Goal: Contribute content: Contribute content

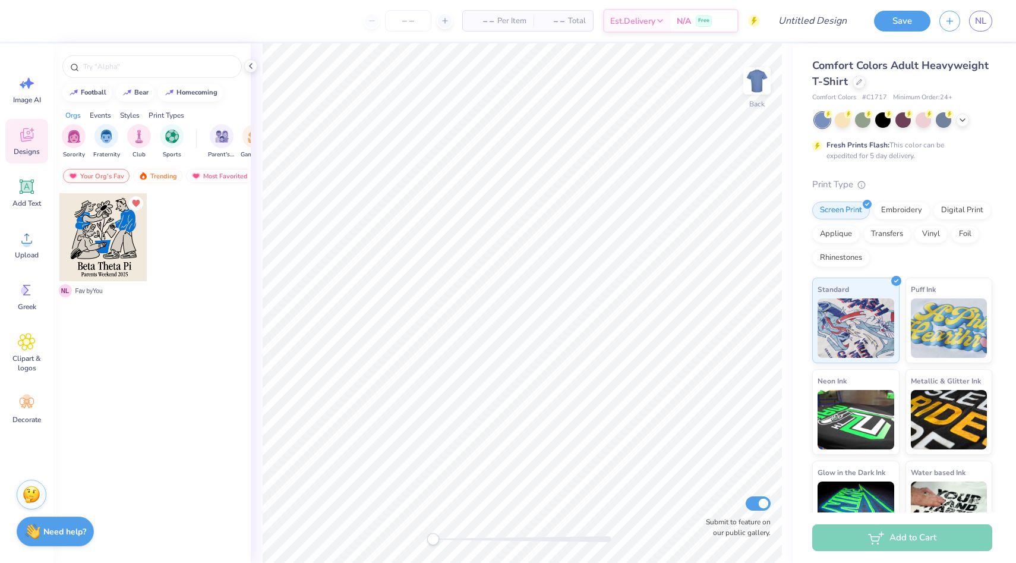
click at [849, 83] on div "Comfort Colors Adult Heavyweight T-Shirt" at bounding box center [902, 74] width 180 height 32
click at [861, 84] on div at bounding box center [858, 80] width 13 height 13
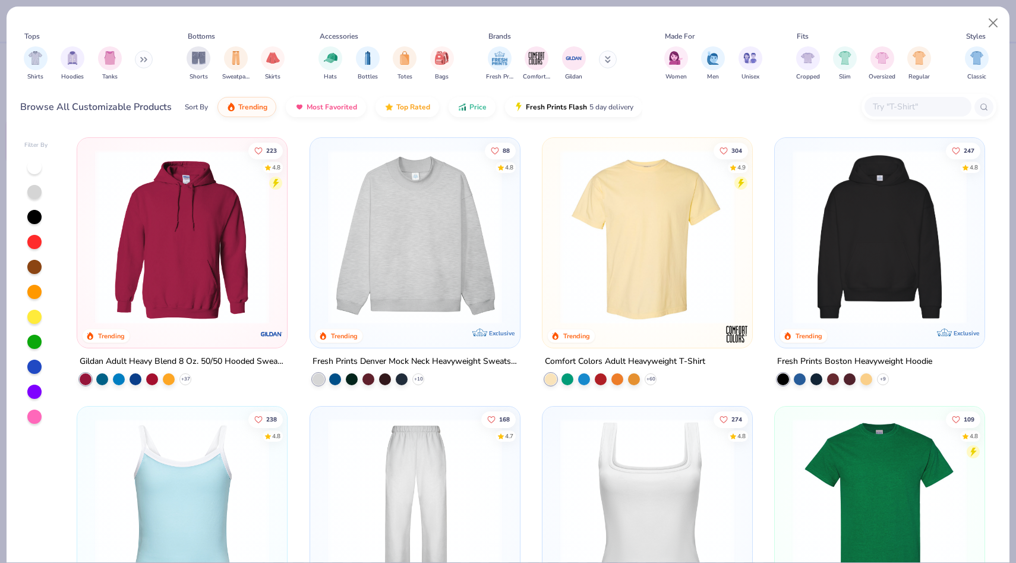
scroll to position [15, 0]
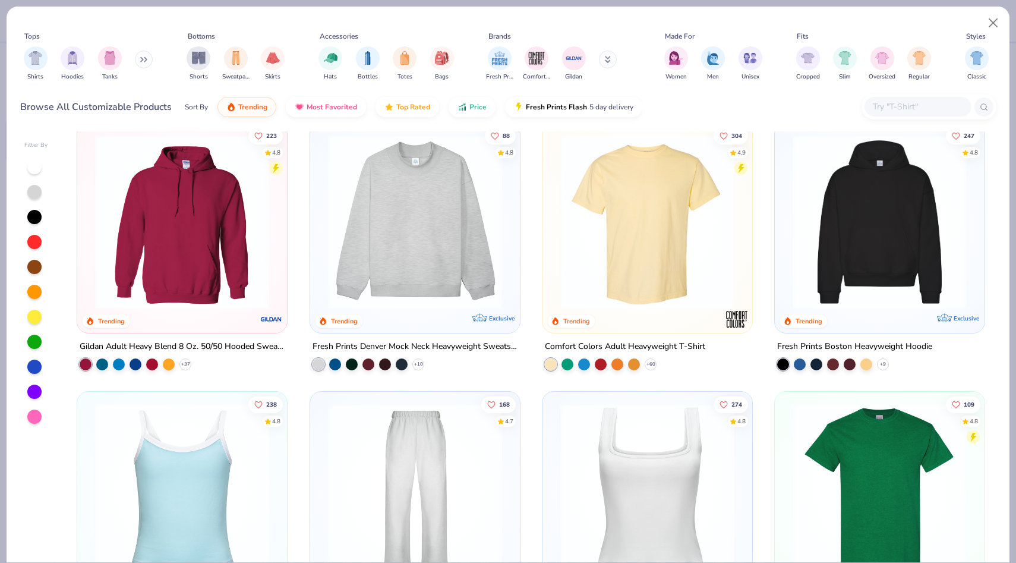
click at [944, 108] on input "text" at bounding box center [916, 107] width 91 height 14
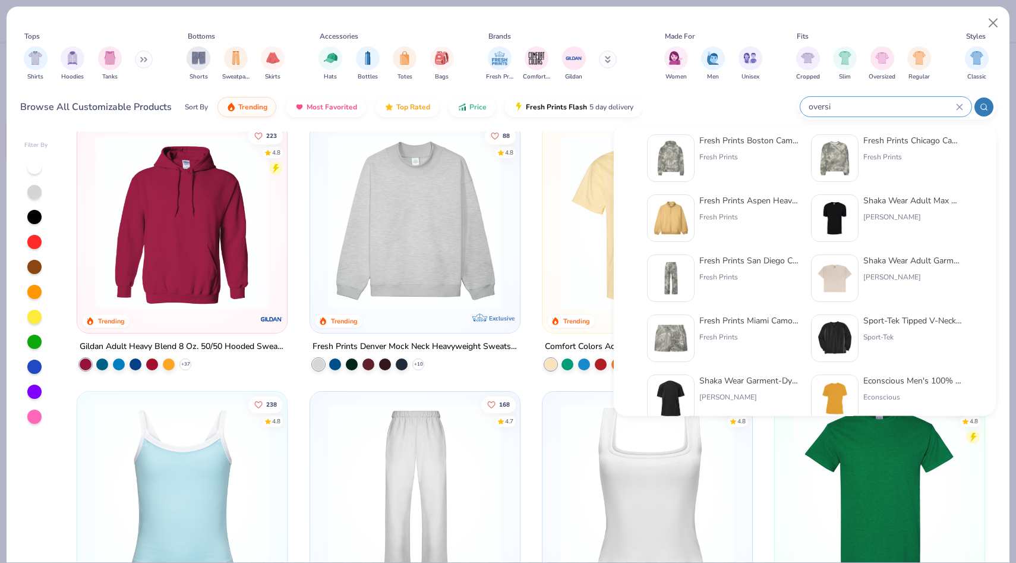
scroll to position [143, 0]
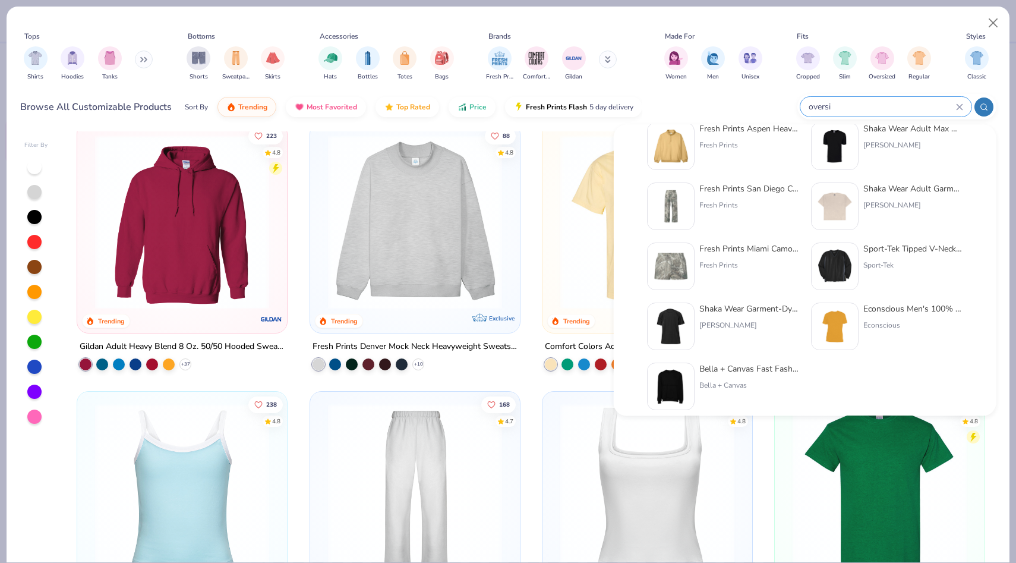
type input "oversi"
click at [679, 333] on img at bounding box center [670, 326] width 37 height 37
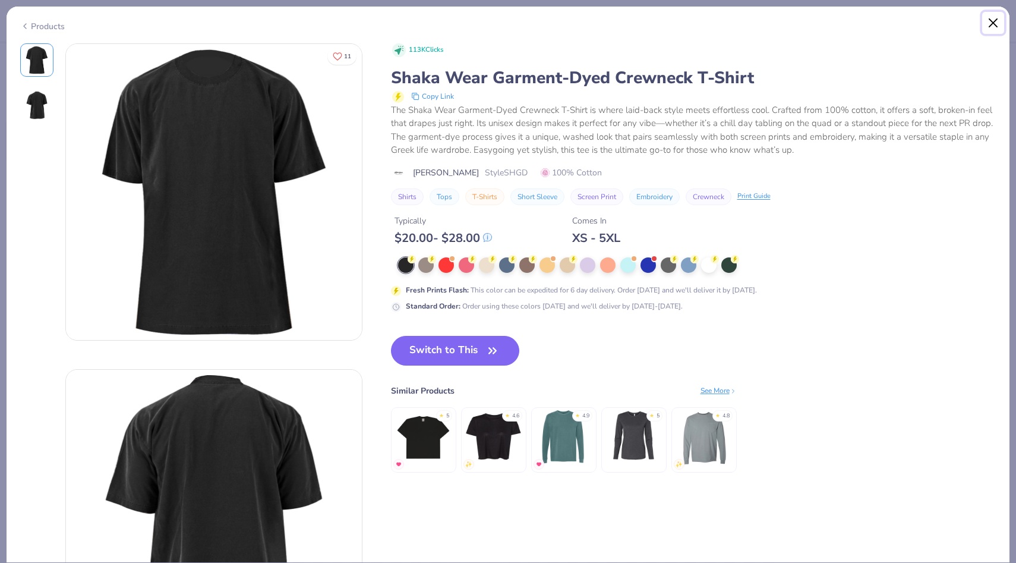
click at [993, 19] on button "Close" at bounding box center [993, 23] width 23 height 23
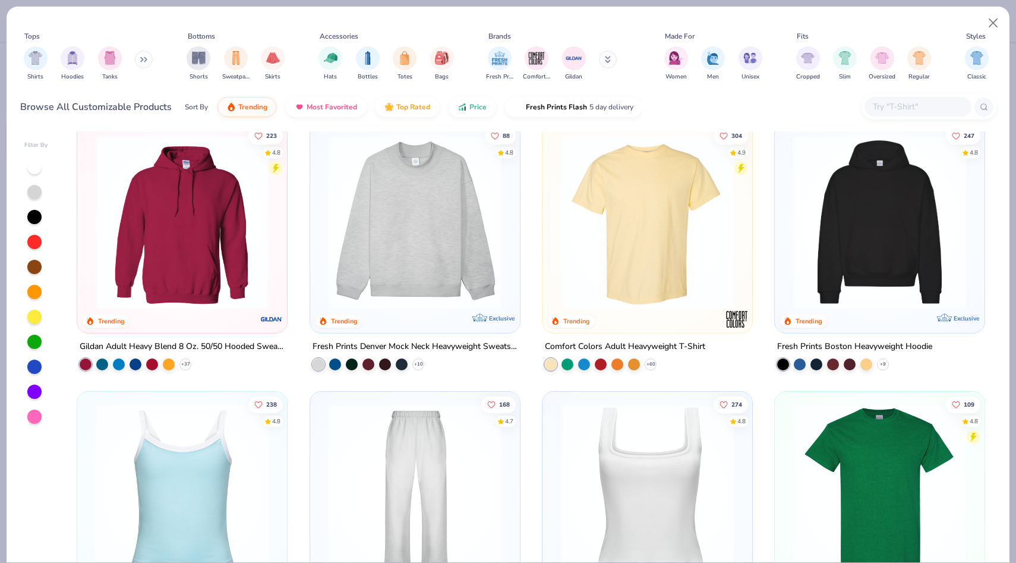
click at [896, 104] on input "text" at bounding box center [916, 107] width 91 height 14
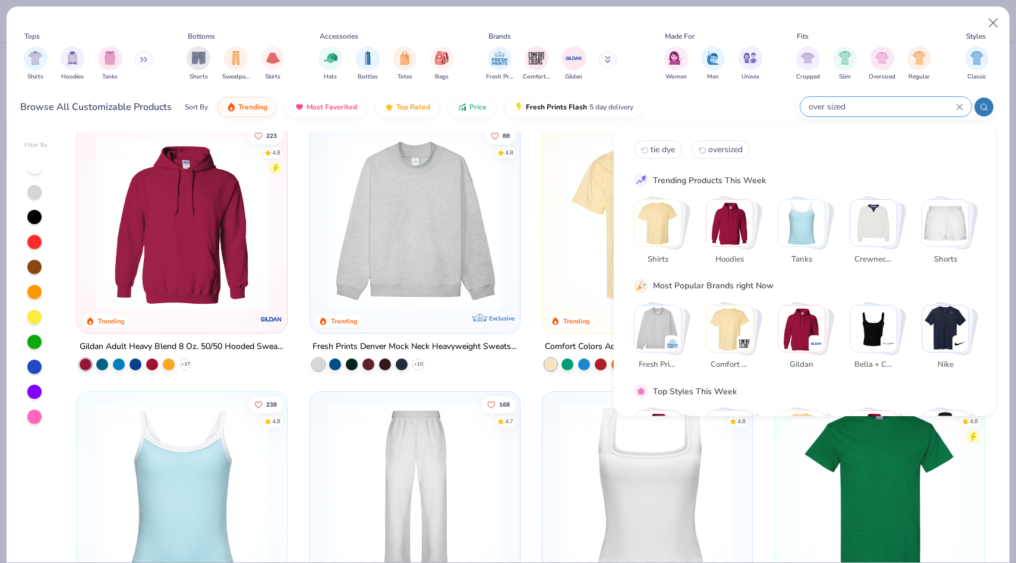
type input "over sized"
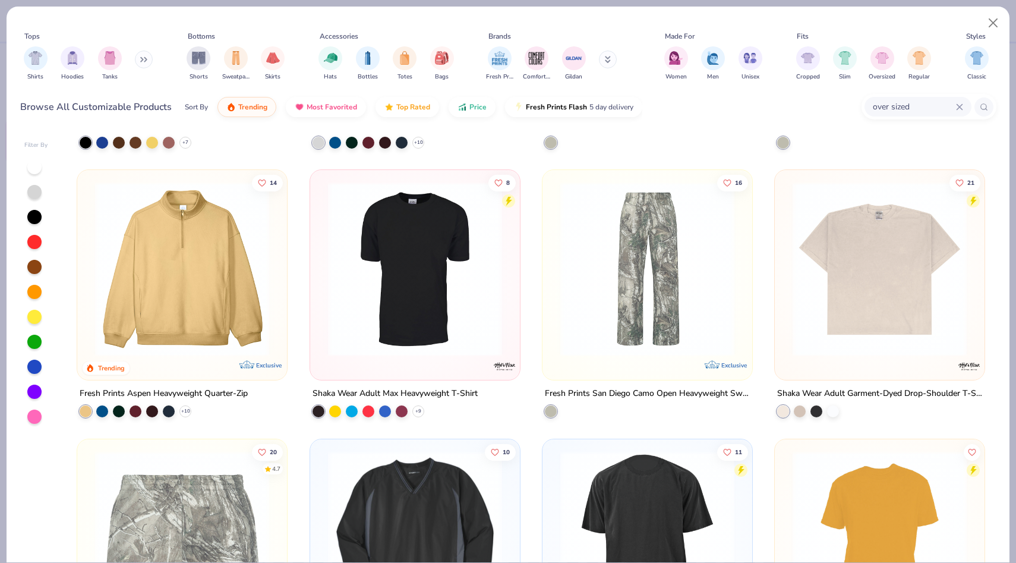
scroll to position [235, 0]
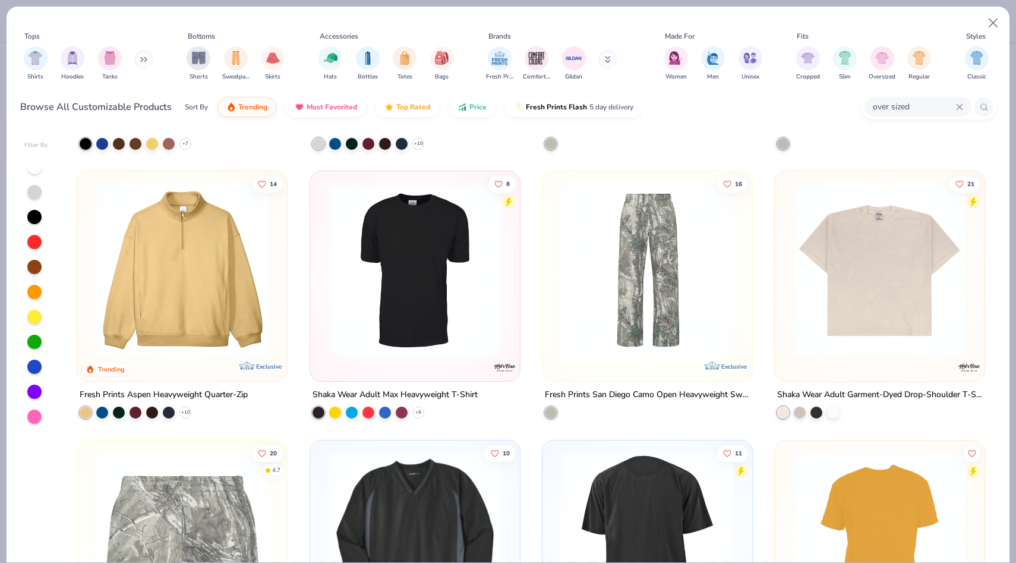
click at [885, 271] on img at bounding box center [880, 270] width 186 height 174
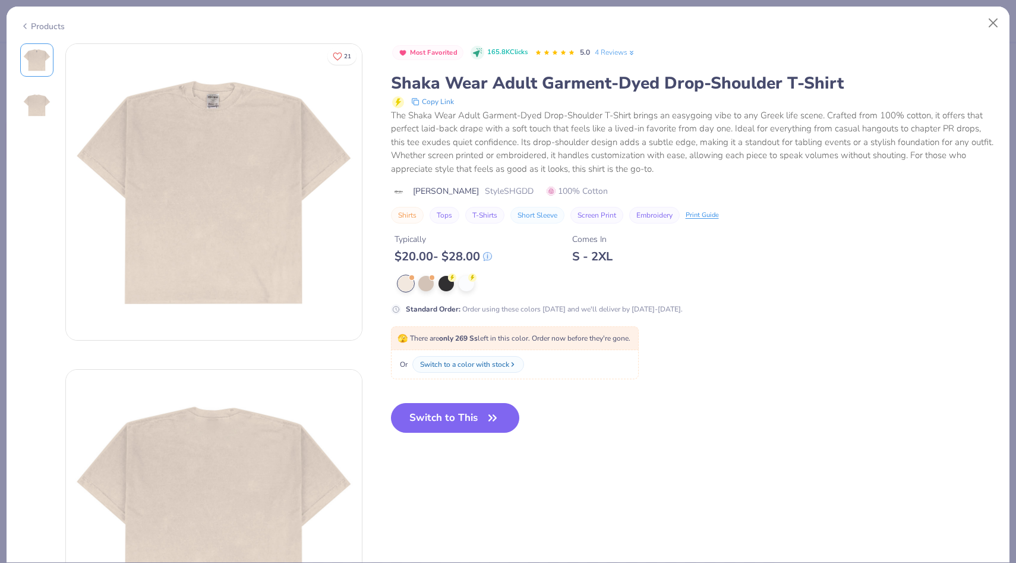
click at [443, 299] on div "Standard Order : Order using these colors [DATE] and we'll deliver by [DATE]-[D…" at bounding box center [628, 295] width 475 height 39
click at [443, 286] on div at bounding box center [445, 281] width 15 height 15
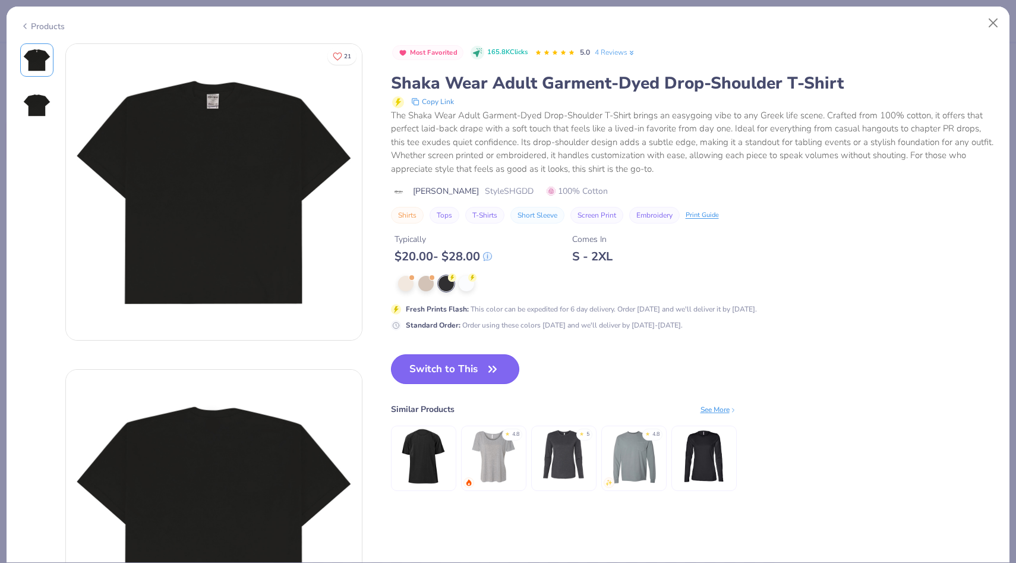
click at [428, 380] on button "Switch to This" at bounding box center [455, 369] width 129 height 30
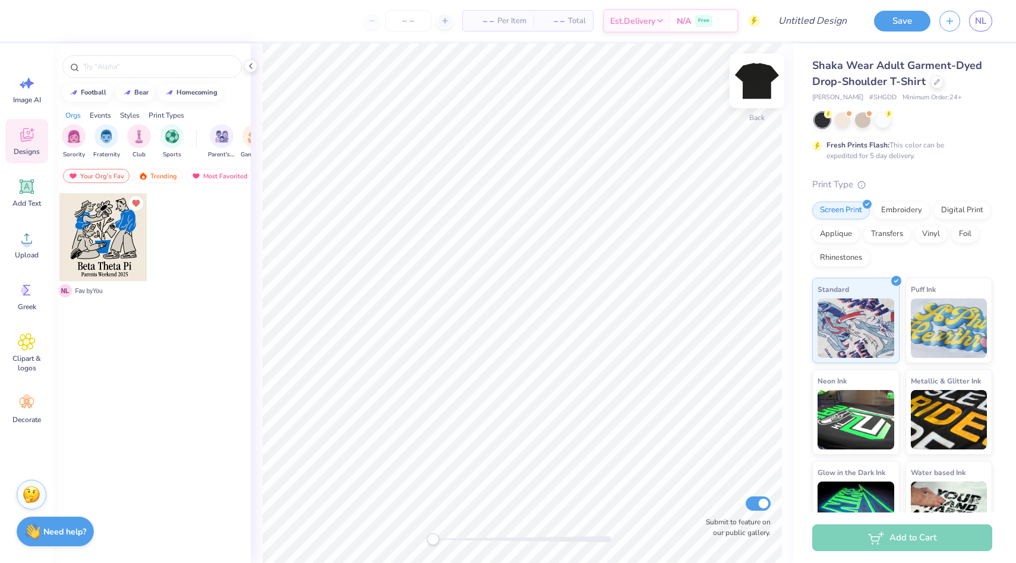
click at [761, 87] on img at bounding box center [757, 81] width 48 height 48
click at [18, 242] on icon at bounding box center [27, 238] width 18 height 18
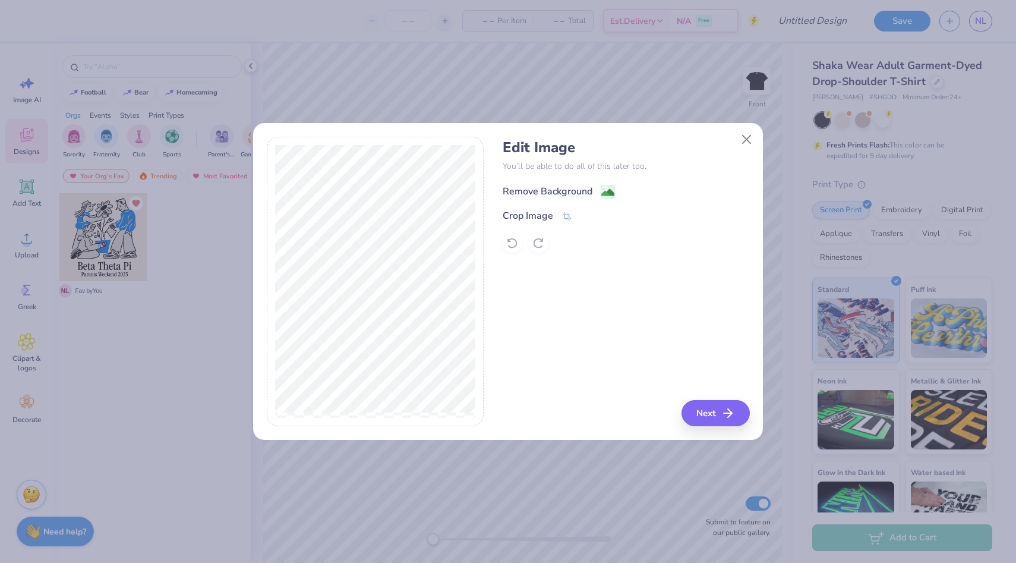
click at [517, 189] on div "Remove Background" at bounding box center [548, 191] width 90 height 14
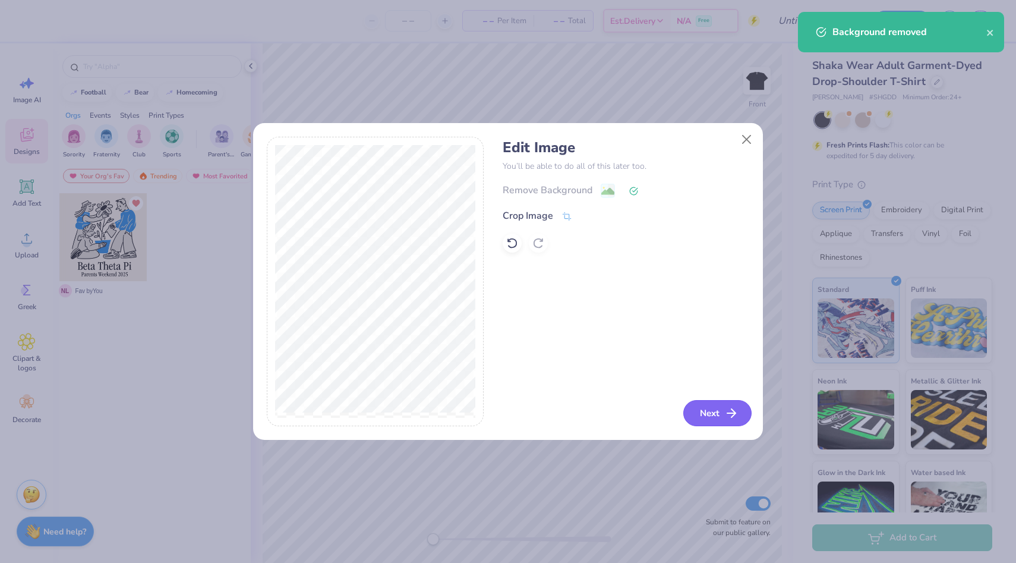
click at [715, 409] on button "Next" at bounding box center [717, 413] width 68 height 26
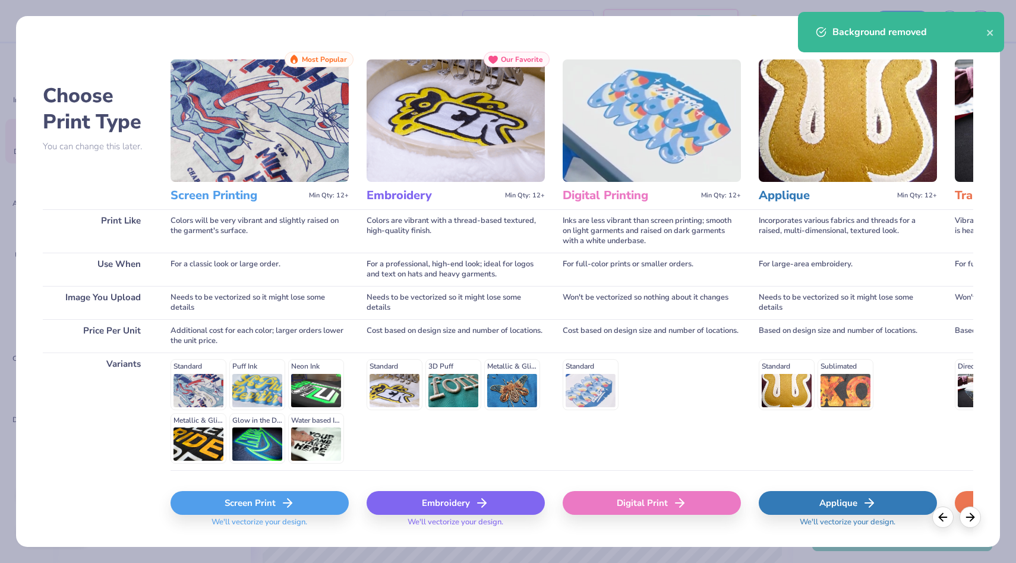
click at [269, 506] on div "Screen Print" at bounding box center [259, 503] width 178 height 24
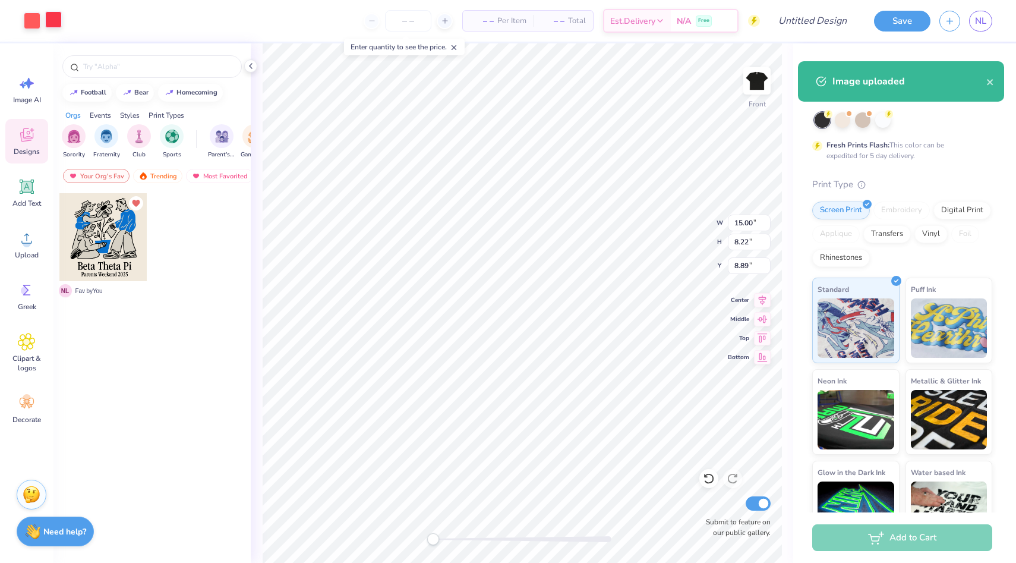
click at [56, 20] on div at bounding box center [53, 19] width 17 height 17
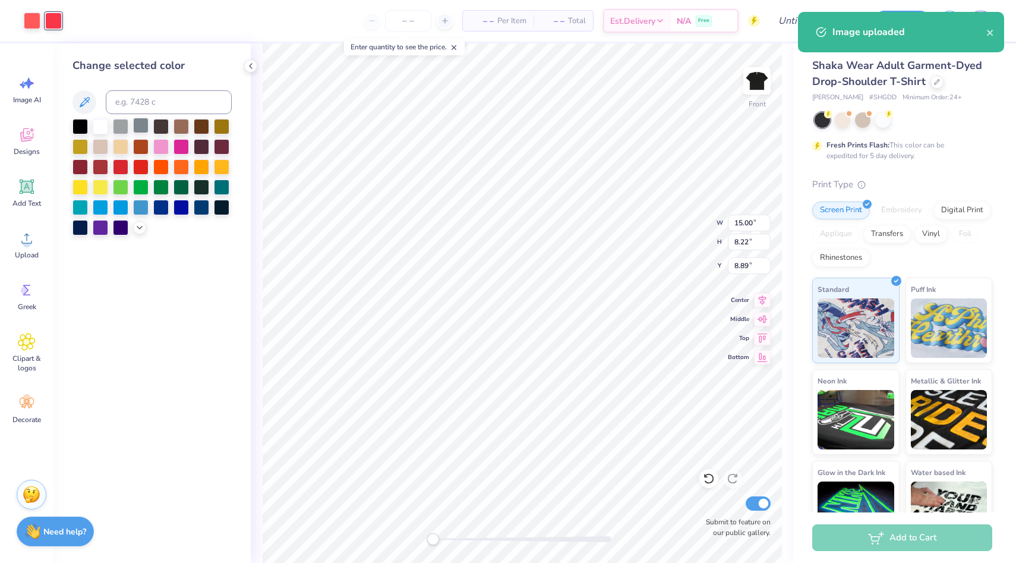
click at [141, 118] on div at bounding box center [140, 125] width 15 height 15
click at [36, 24] on div at bounding box center [32, 19] width 17 height 17
click at [124, 128] on div at bounding box center [120, 125] width 15 height 15
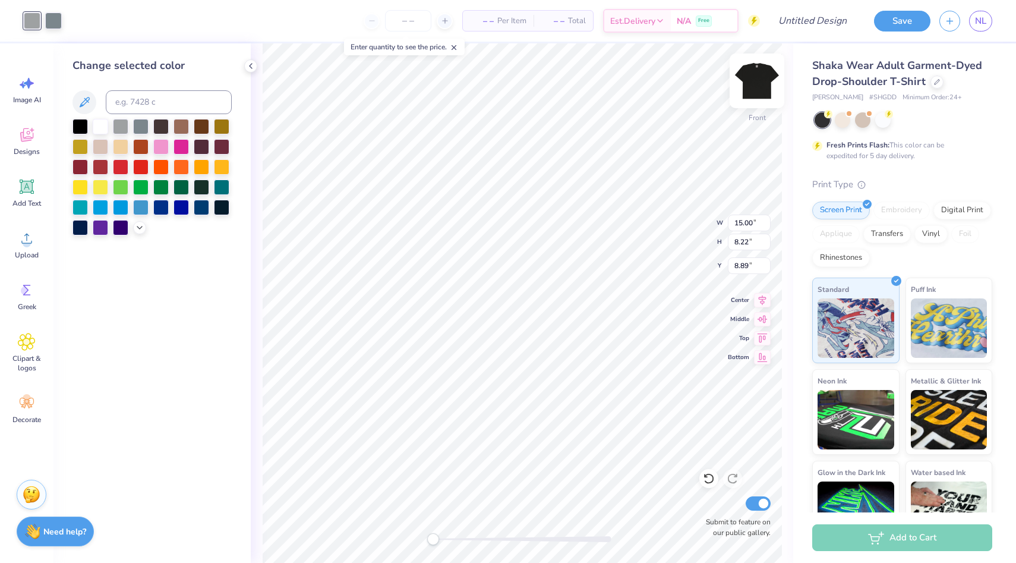
click at [746, 87] on img at bounding box center [757, 81] width 48 height 48
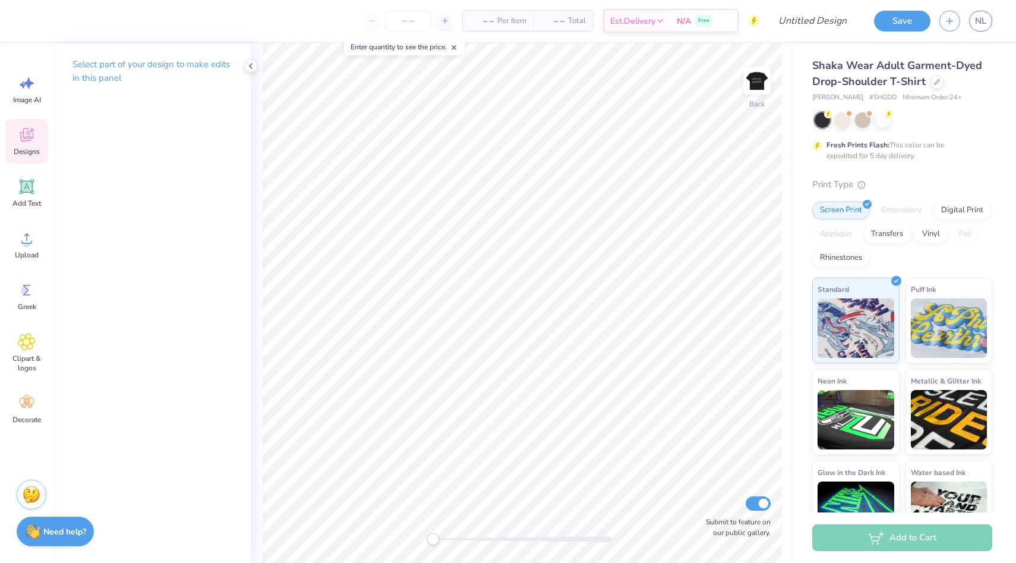
click at [25, 141] on icon at bounding box center [26, 135] width 13 height 14
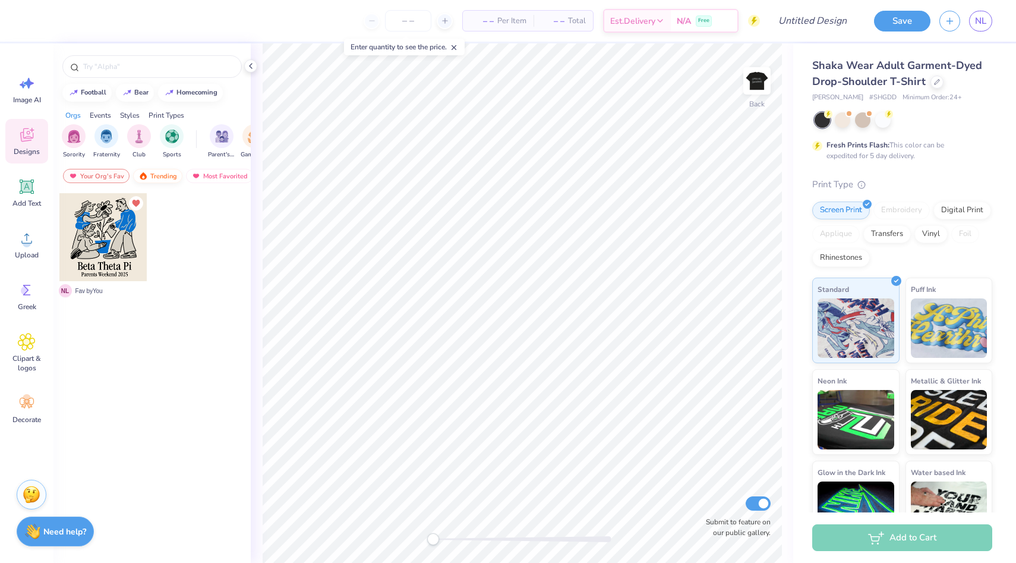
click at [142, 170] on div "Trending" at bounding box center [157, 176] width 49 height 14
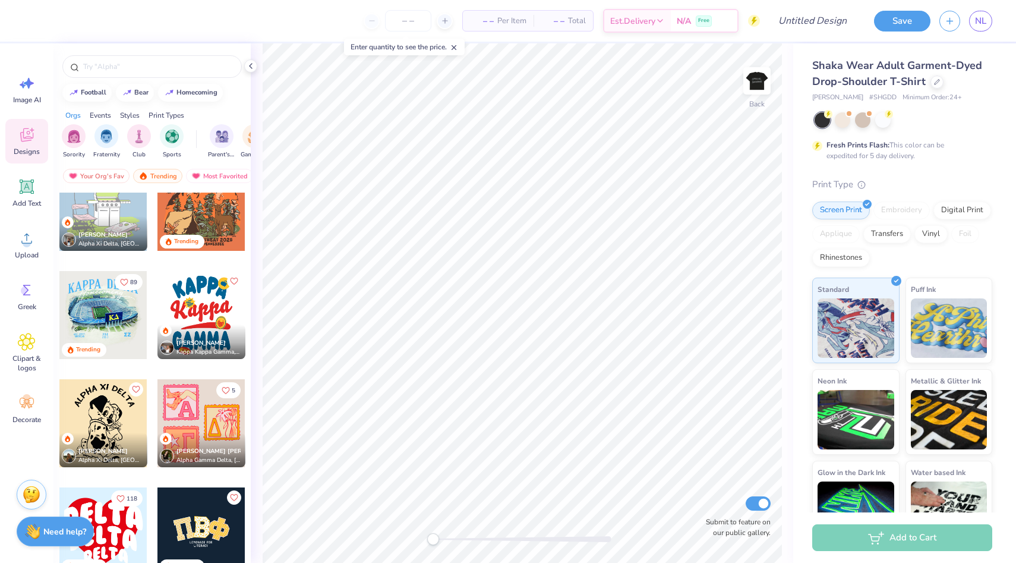
scroll to position [2100, 0]
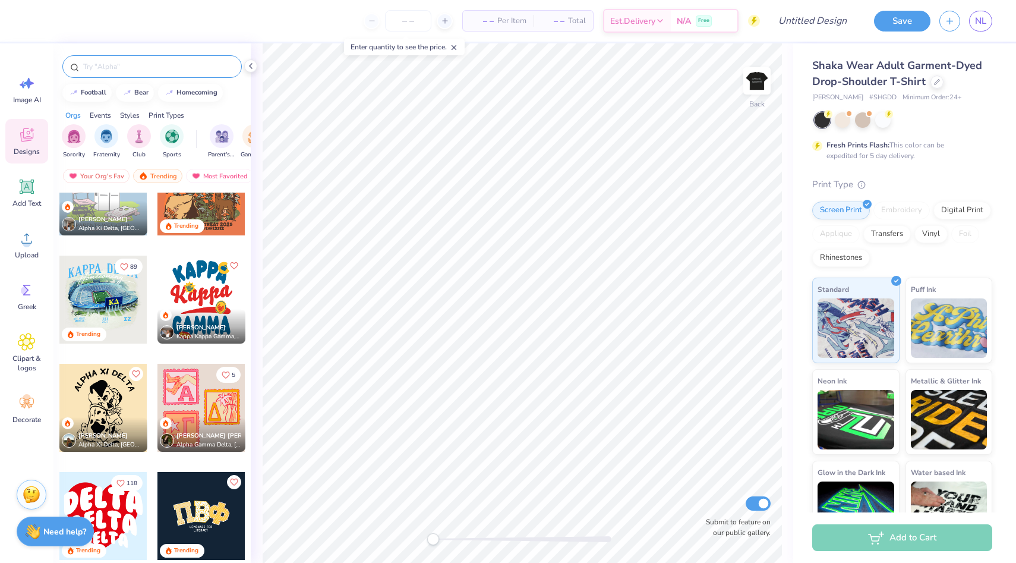
click at [160, 62] on input "text" at bounding box center [158, 67] width 152 height 12
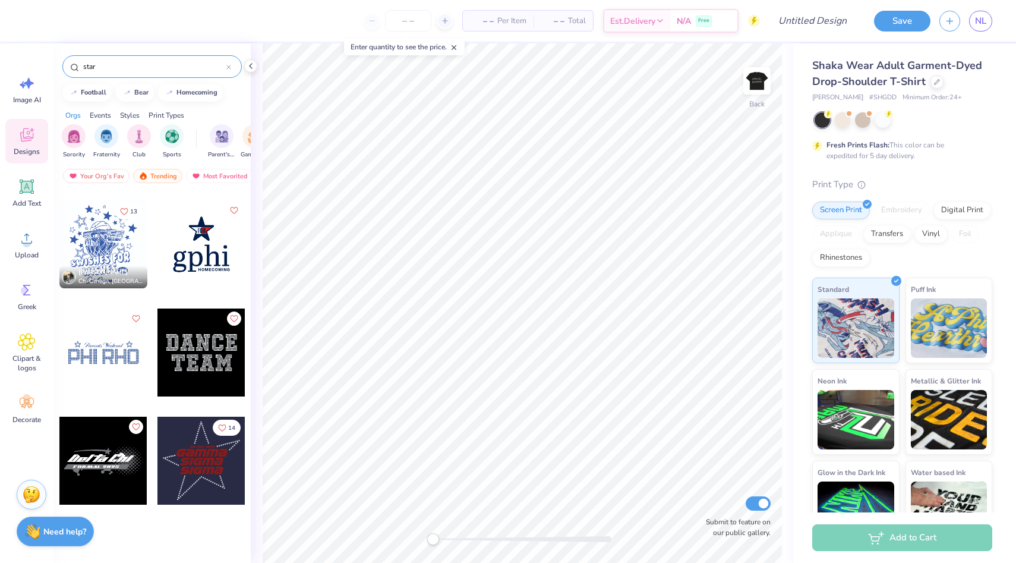
scroll to position [0, 0]
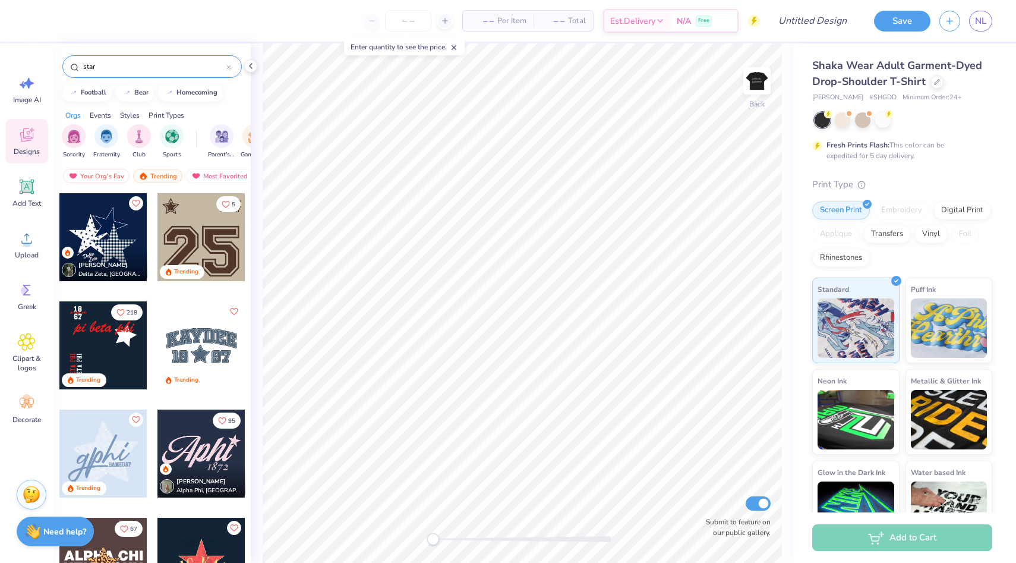
click at [121, 61] on input "star" at bounding box center [154, 67] width 144 height 12
type input "]"
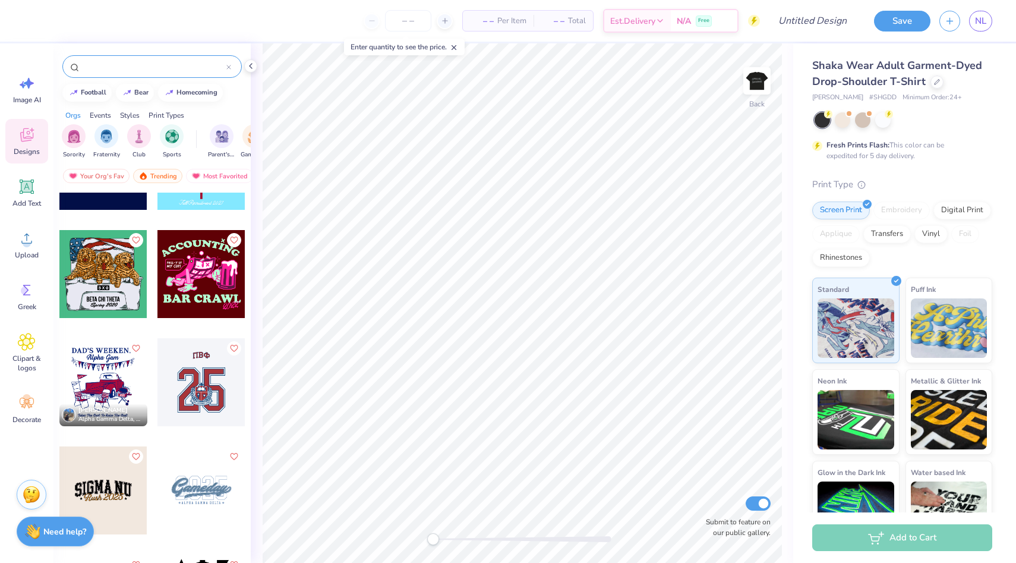
scroll to position [9265, 0]
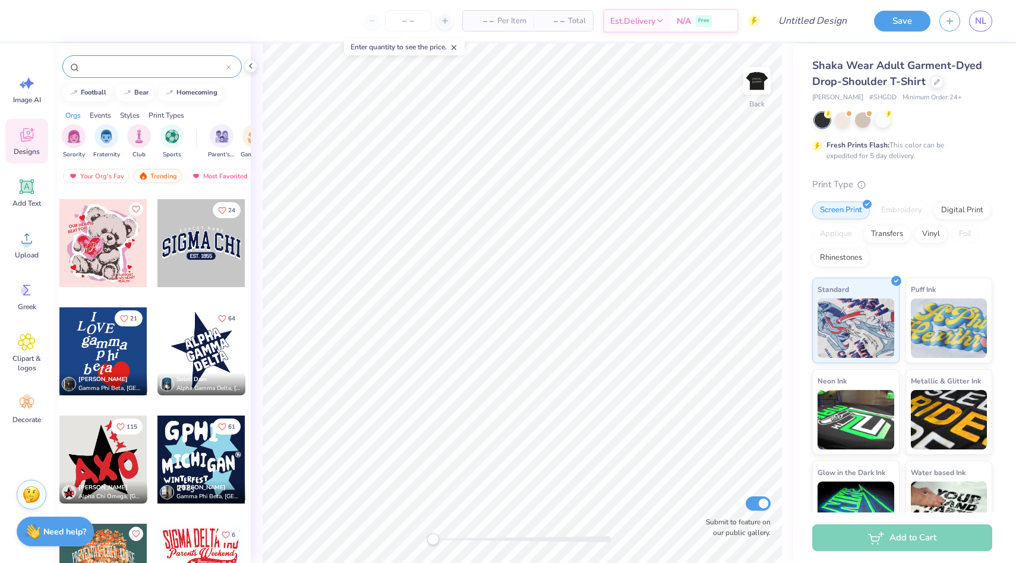
click at [166, 77] on div at bounding box center [151, 66] width 179 height 23
click at [166, 64] on input "text" at bounding box center [154, 67] width 144 height 12
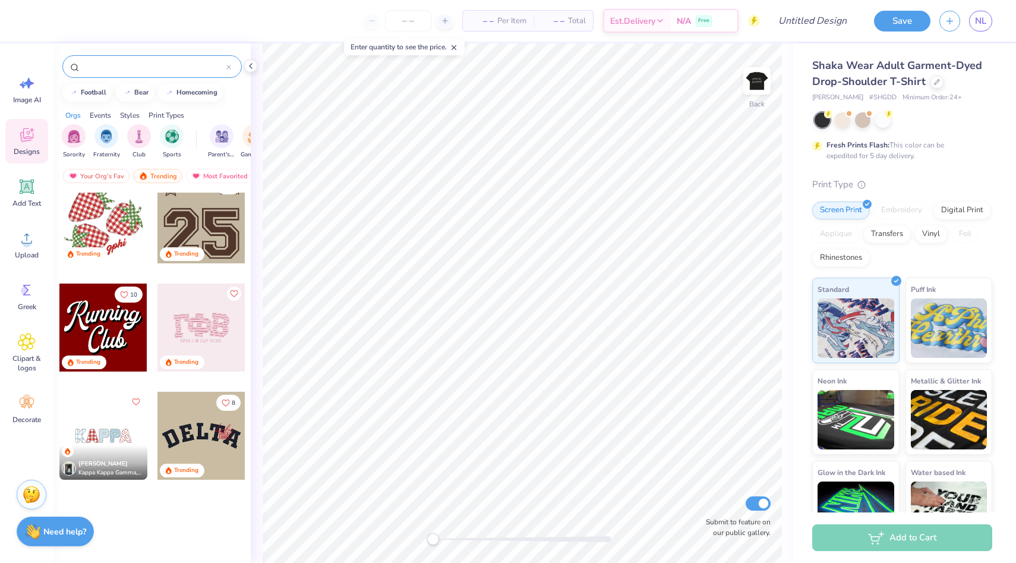
scroll to position [1315, 0]
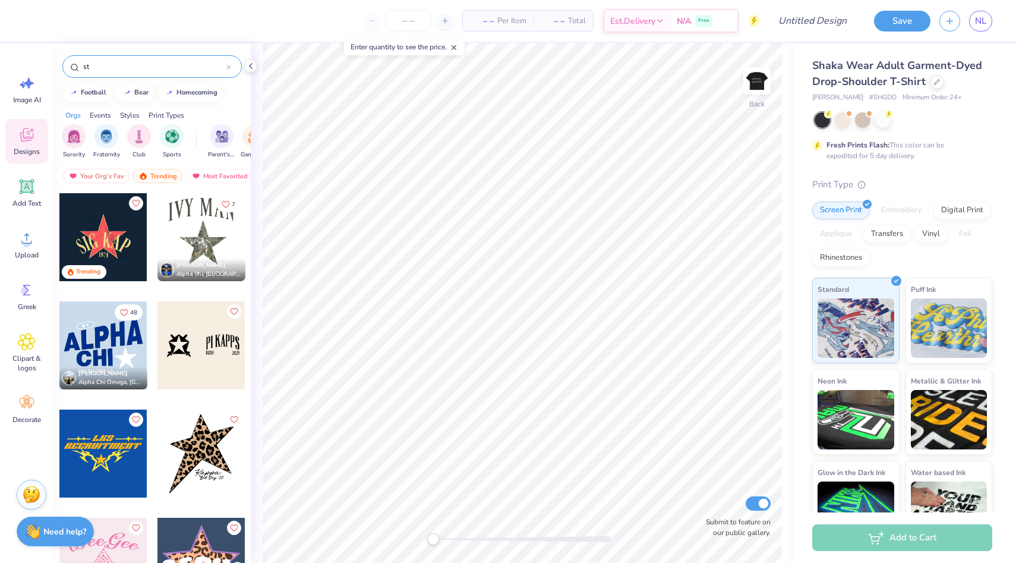
type input "s"
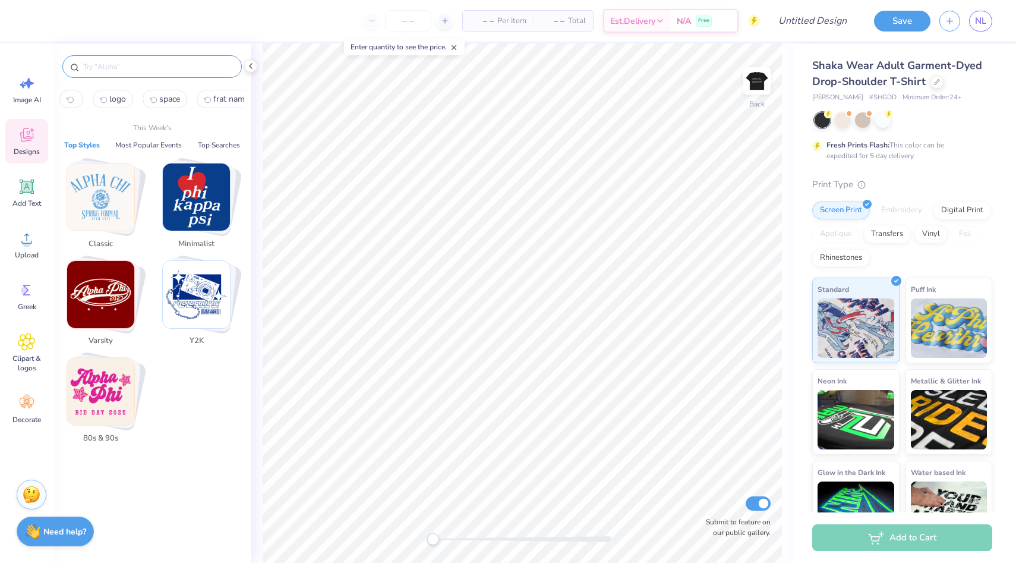
type input "b"
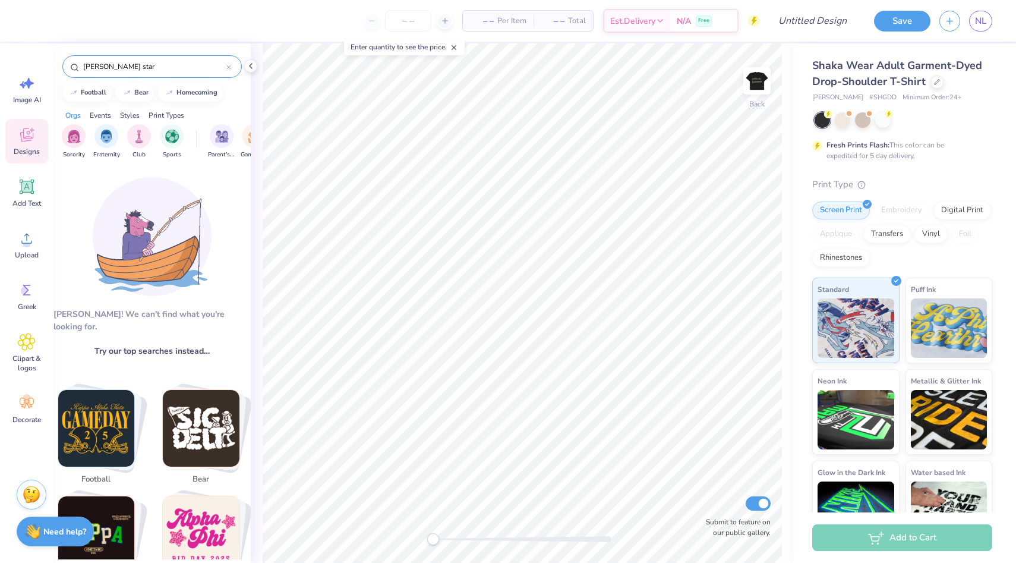
click at [104, 67] on input "[PERSON_NAME] star" at bounding box center [154, 67] width 144 height 12
click at [133, 71] on input "star" at bounding box center [154, 67] width 144 height 12
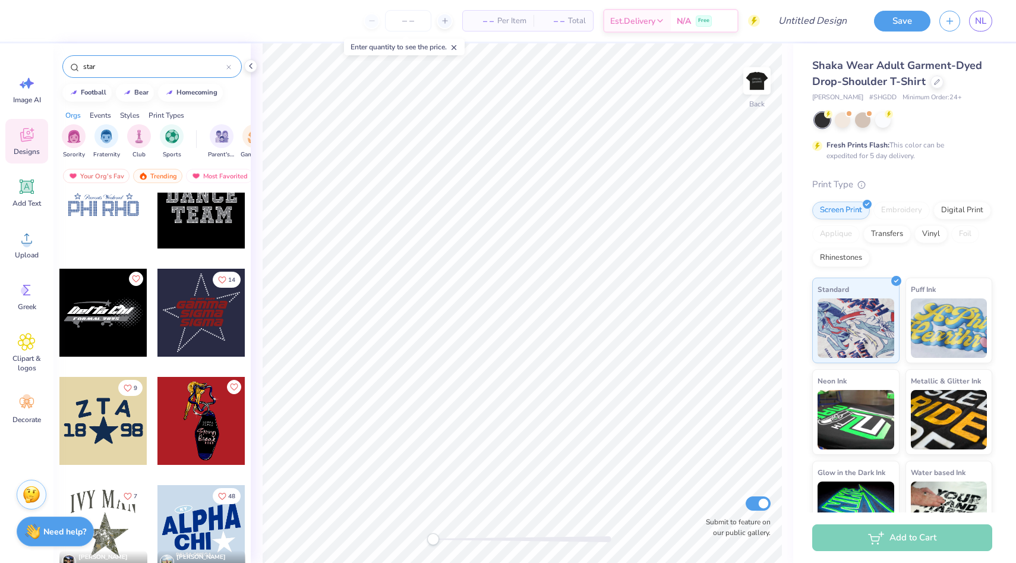
scroll to position [917, 0]
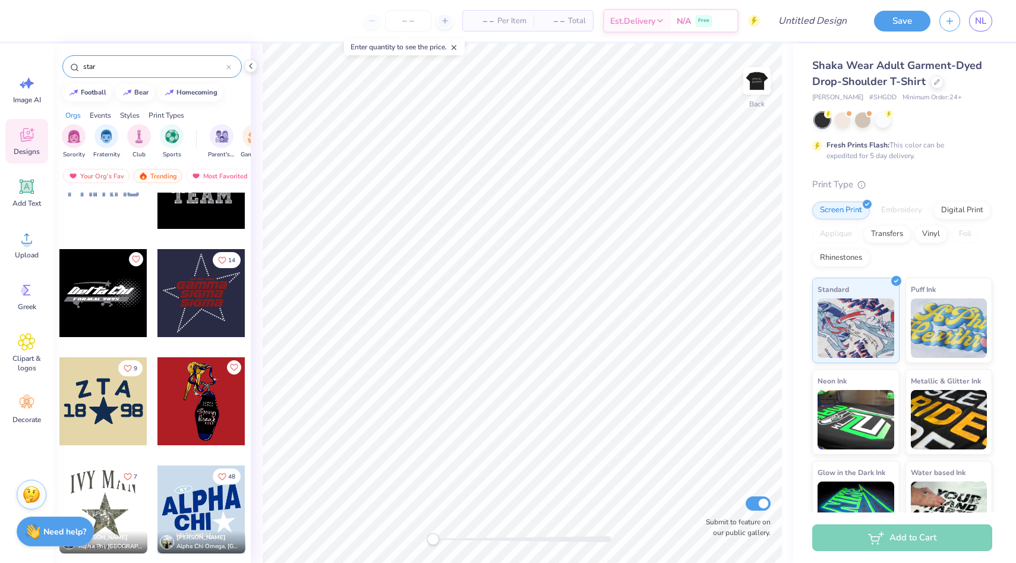
type input "star"
click at [202, 167] on div "Your Org's Fav Trending Most Favorited Newest" at bounding box center [151, 178] width 197 height 27
click at [202, 173] on div "Most Favorited" at bounding box center [219, 176] width 67 height 14
click at [164, 176] on div "Trending" at bounding box center [157, 176] width 49 height 14
click at [206, 182] on div "Most Favorited" at bounding box center [219, 176] width 67 height 14
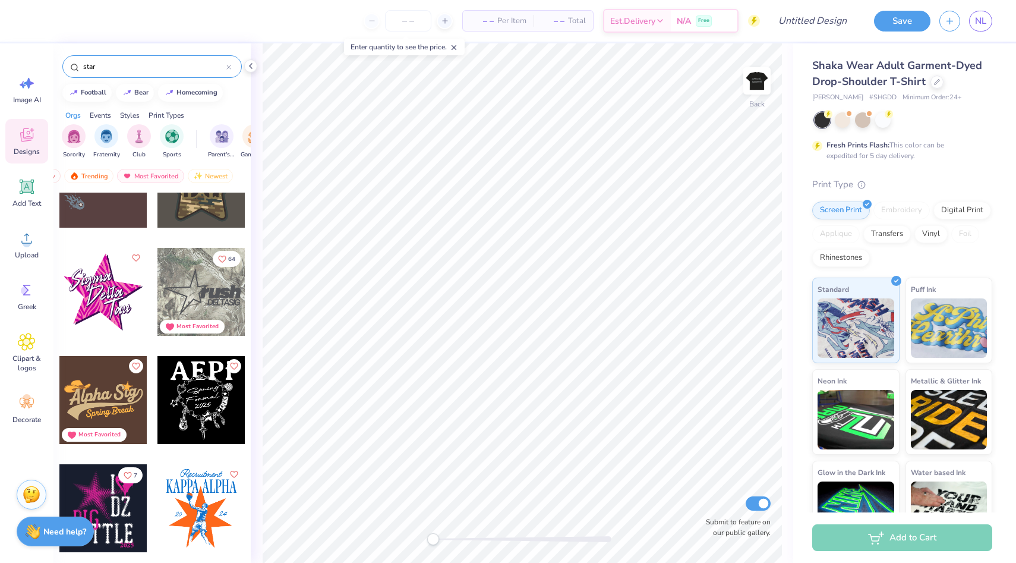
scroll to position [4488, 0]
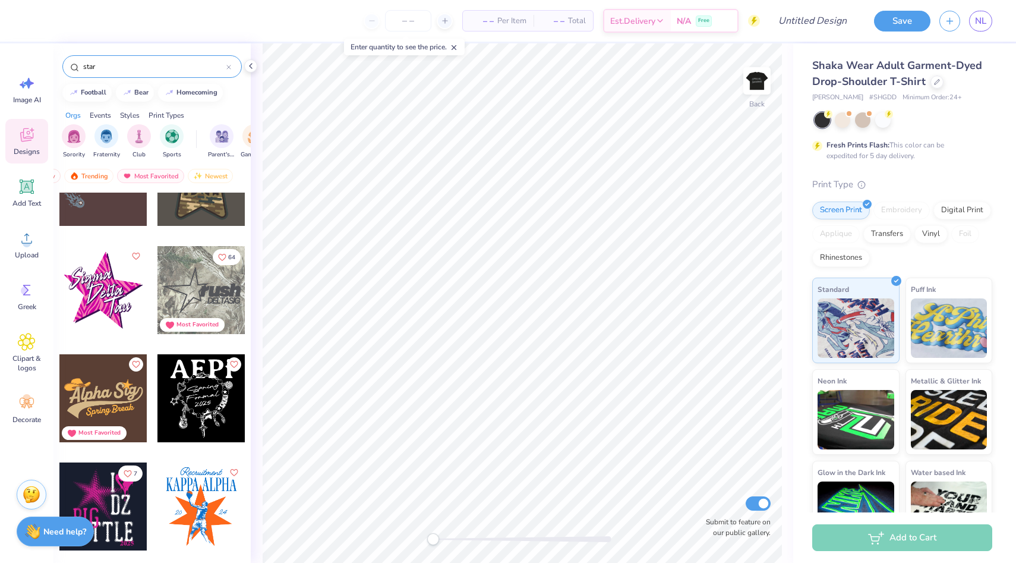
click at [185, 290] on div at bounding box center [201, 290] width 88 height 88
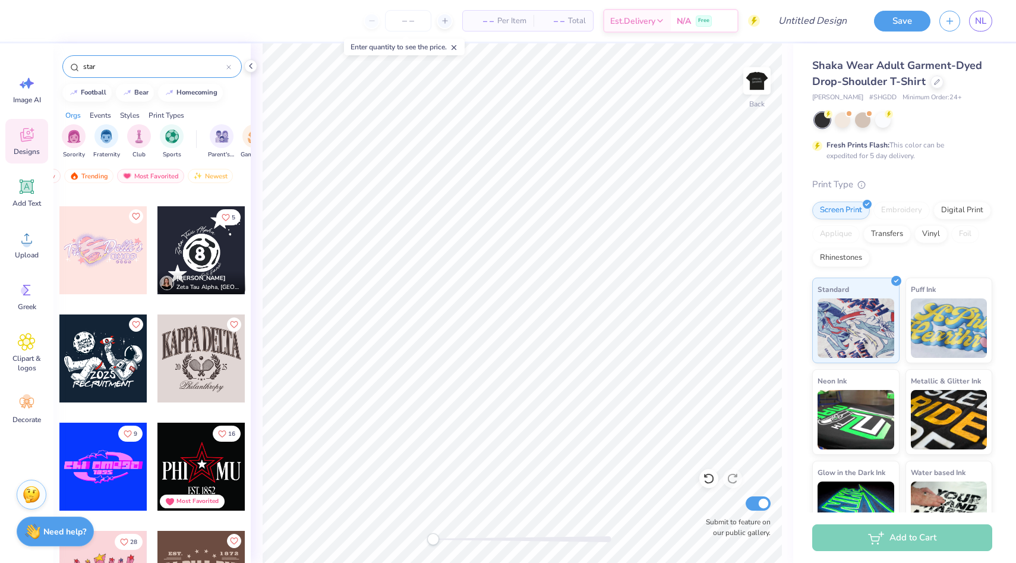
scroll to position [10257, 0]
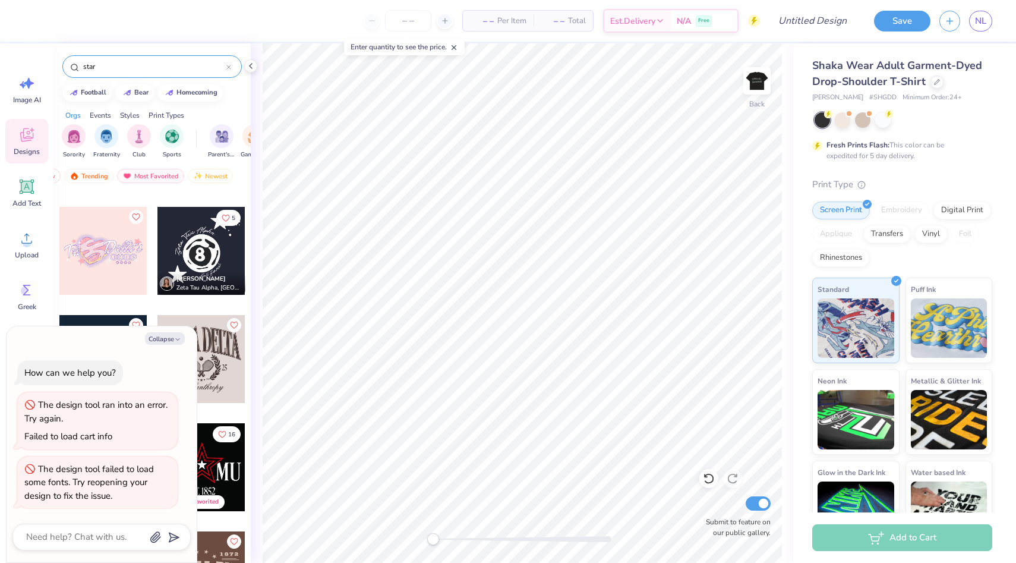
click at [1015, 562] on div "Add to Cart" at bounding box center [904, 537] width 223 height 50
click at [176, 341] on icon "button" at bounding box center [177, 339] width 7 height 7
type textarea "x"
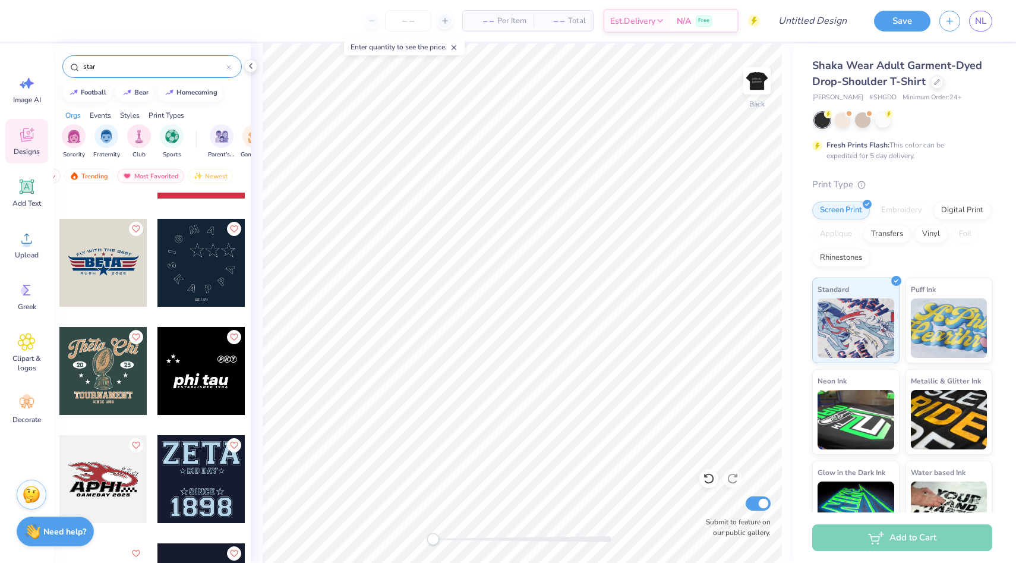
scroll to position [11435, 0]
click at [223, 379] on div at bounding box center [201, 370] width 88 height 88
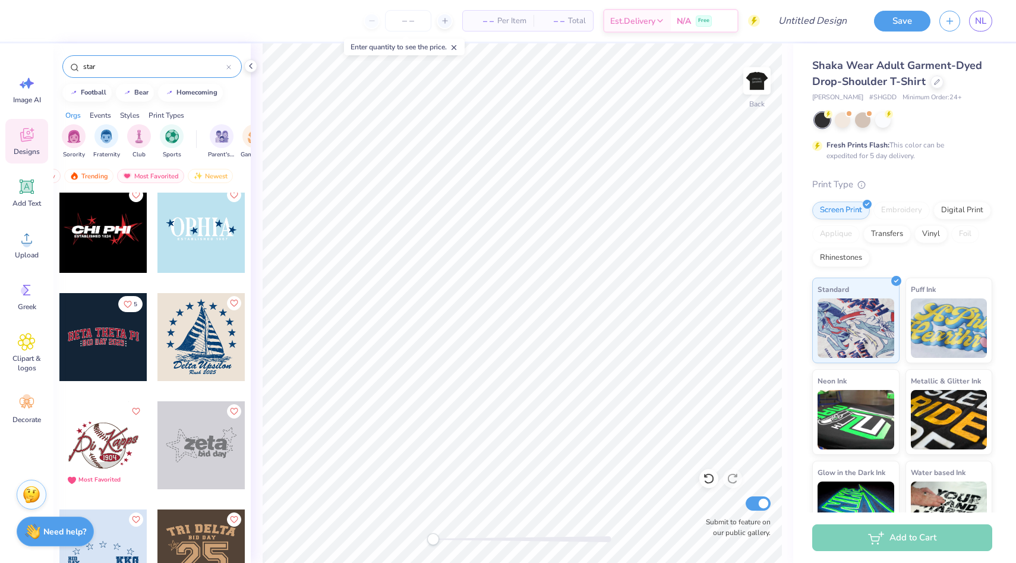
scroll to position [12218, 0]
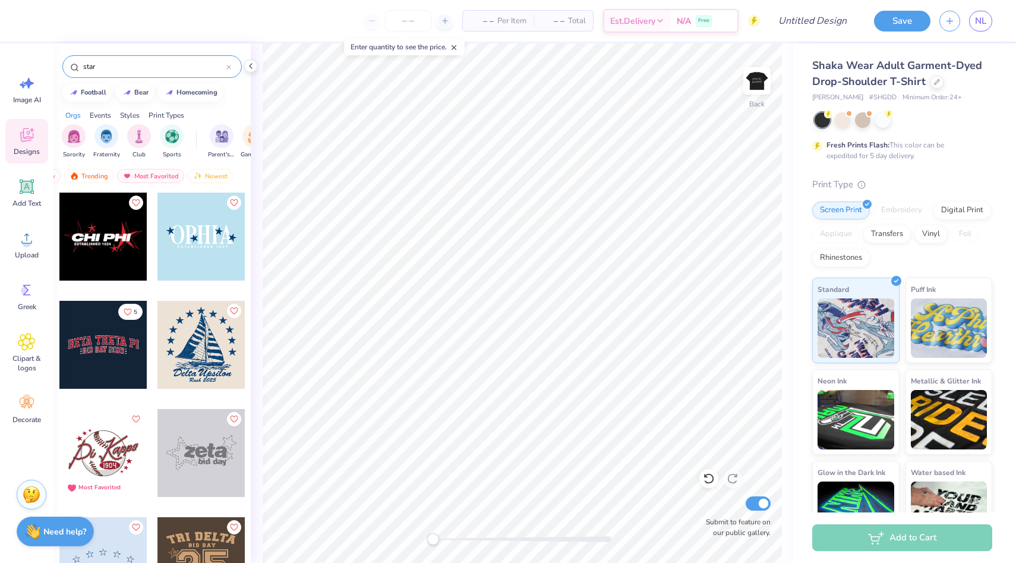
click at [112, 229] on div "5 Most Favorited Most Favorited" at bounding box center [151, 399] width 197 height 414
click at [111, 239] on div at bounding box center [103, 236] width 88 height 88
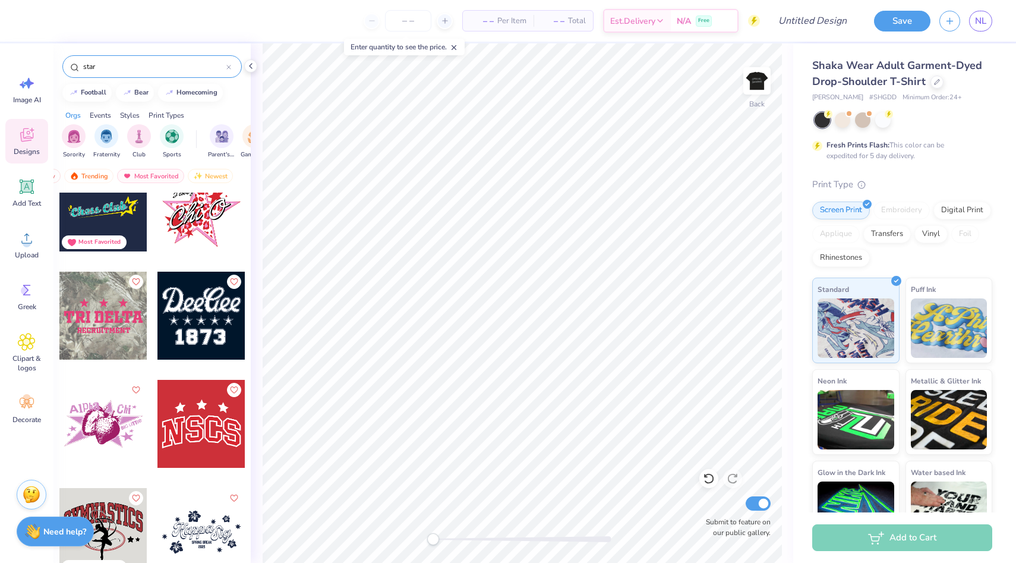
scroll to position [15165, 0]
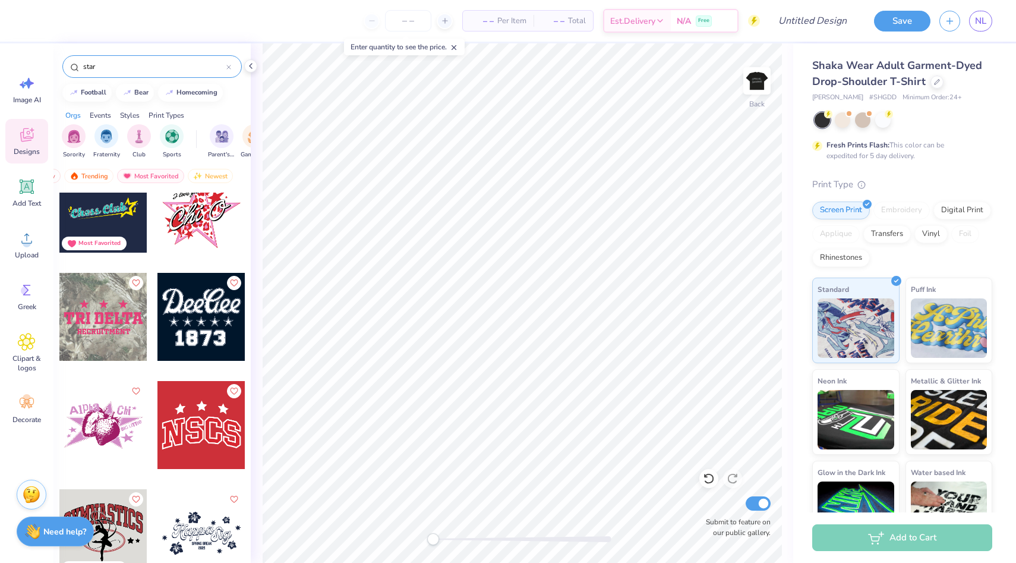
click at [125, 314] on div at bounding box center [103, 317] width 88 height 88
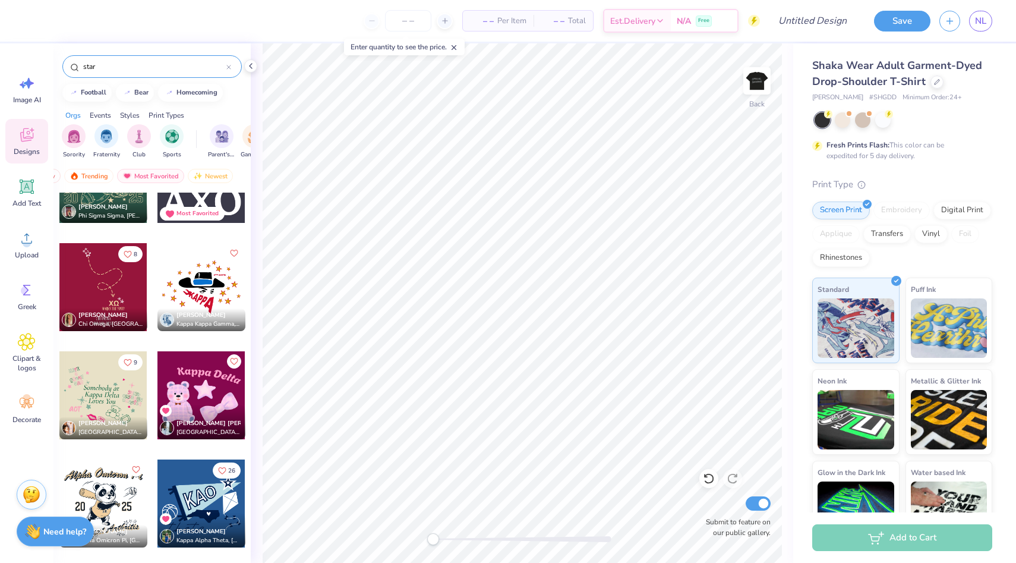
scroll to position [20601, 0]
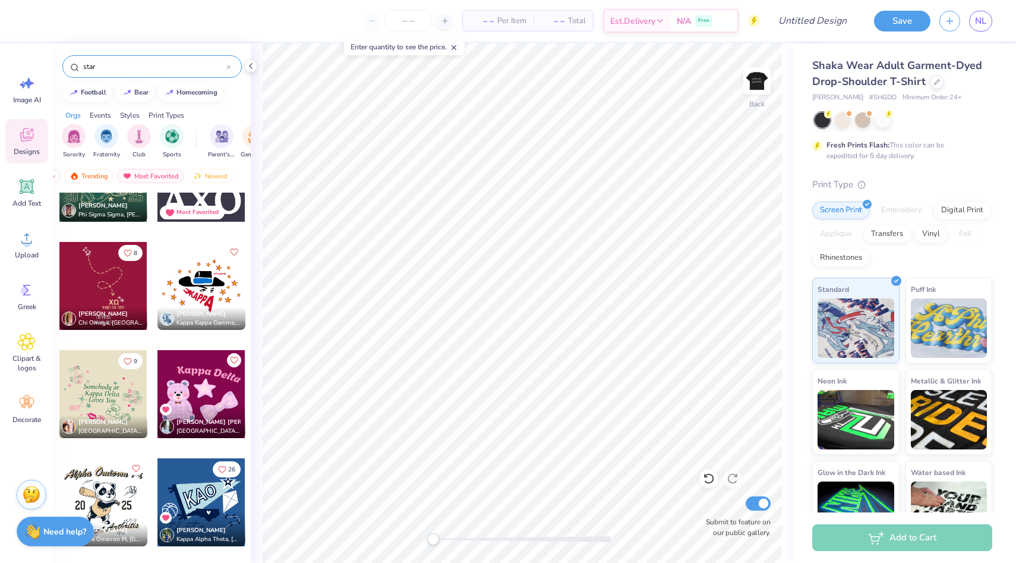
drag, startPoint x: 102, startPoint y: 67, endPoint x: 56, endPoint y: 67, distance: 45.7
click at [56, 67] on div "star" at bounding box center [151, 63] width 197 height 40
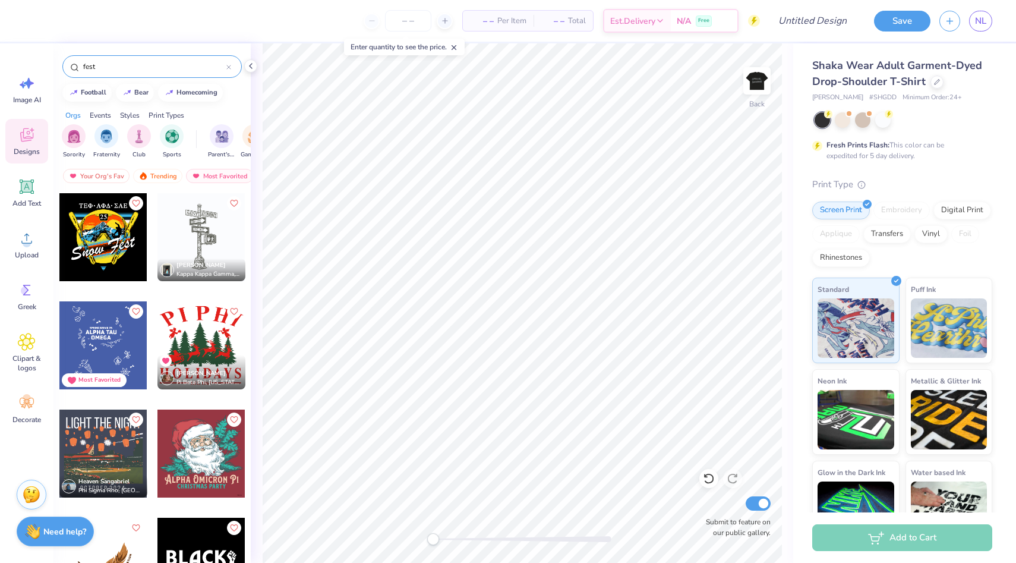
type input "fest"
click at [205, 248] on div at bounding box center [201, 237] width 88 height 88
click at [762, 84] on img at bounding box center [757, 81] width 48 height 48
click at [83, 23] on div at bounding box center [75, 19] width 17 height 17
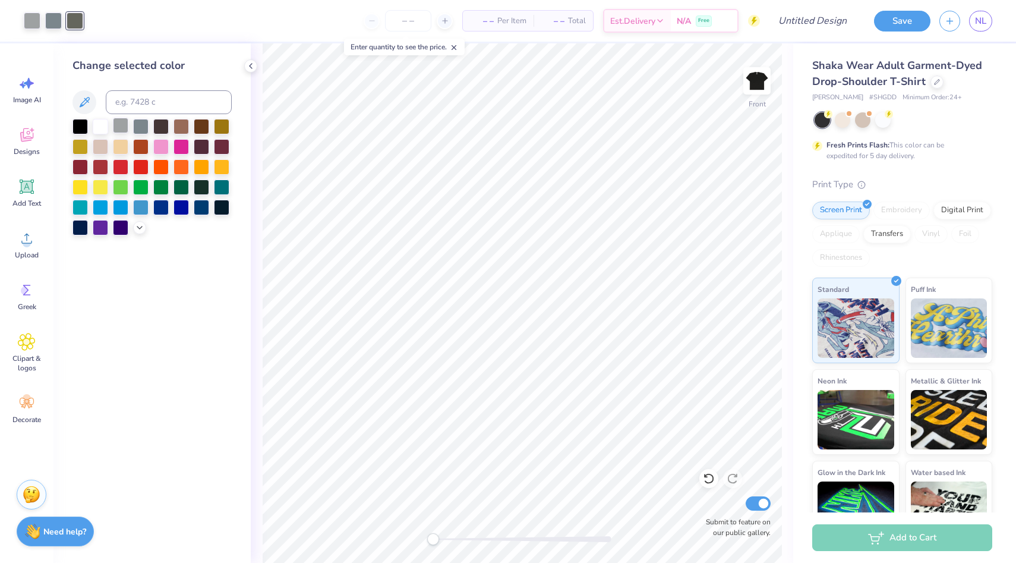
click at [125, 125] on div at bounding box center [120, 125] width 15 height 15
click at [251, 68] on icon at bounding box center [251, 66] width 10 height 10
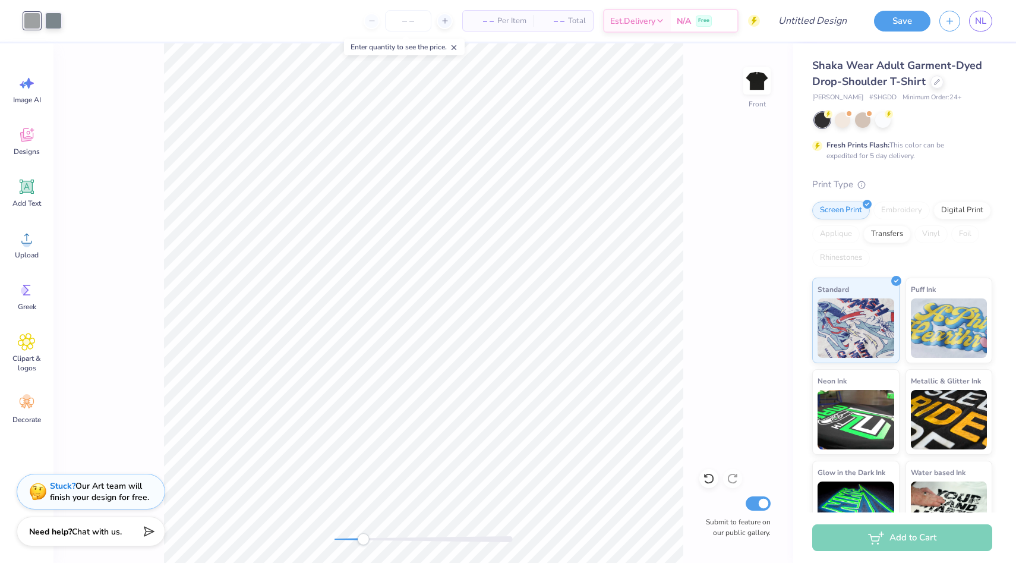
click at [363, 537] on div at bounding box center [423, 539] width 178 height 6
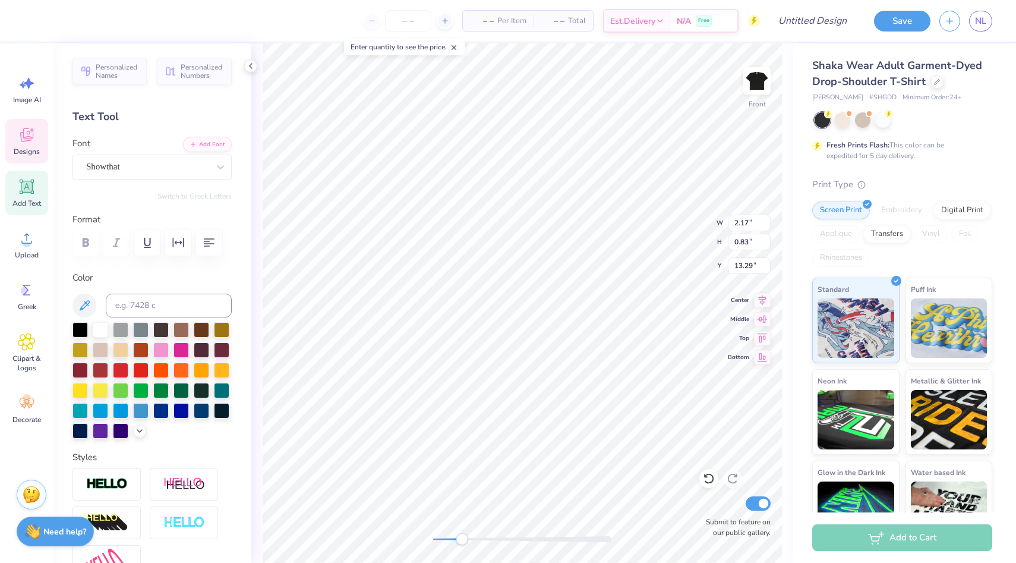
type textarea "5ifth"
type textarea "frequences"
type textarea "frequence"
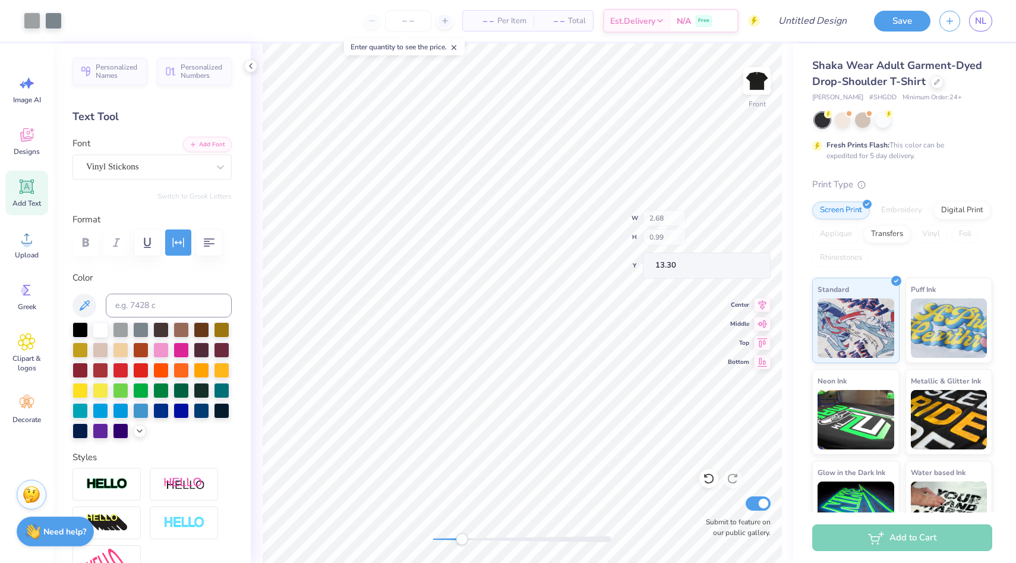
type input "6.27"
type input "12.98"
type input "11.82"
type input "1.88"
type input "0.60"
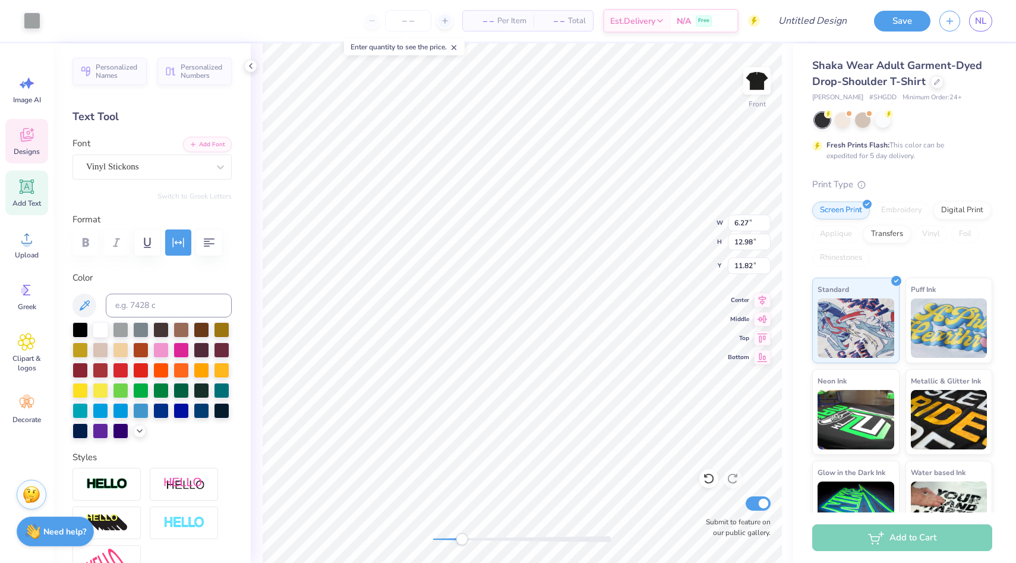
type input "14.99"
type textarea "FEST"
click at [704, 481] on icon at bounding box center [709, 478] width 12 height 12
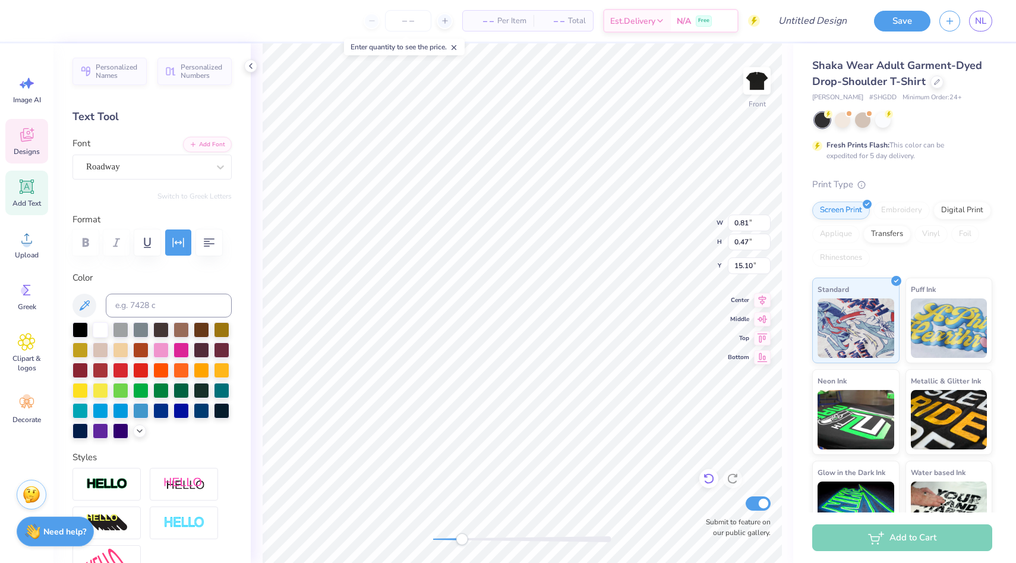
click at [704, 481] on icon at bounding box center [709, 478] width 12 height 12
type input "1.88"
type input "0.60"
type input "14.99"
click at [416, 540] on div "Front Submit to feature on our public gallery." at bounding box center [522, 302] width 542 height 519
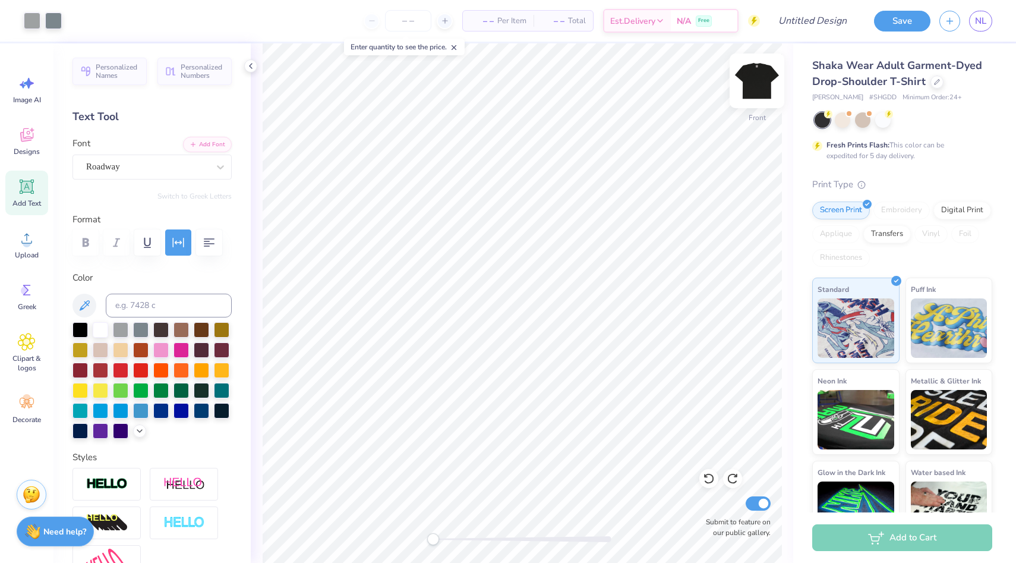
click at [753, 87] on img at bounding box center [757, 81] width 48 height 48
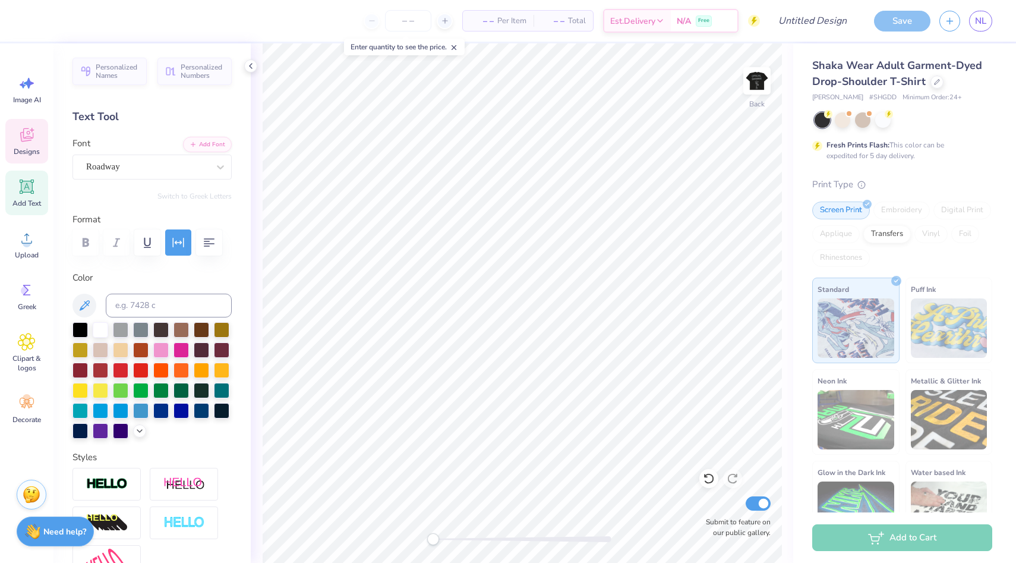
click at [23, 136] on icon at bounding box center [26, 137] width 11 height 10
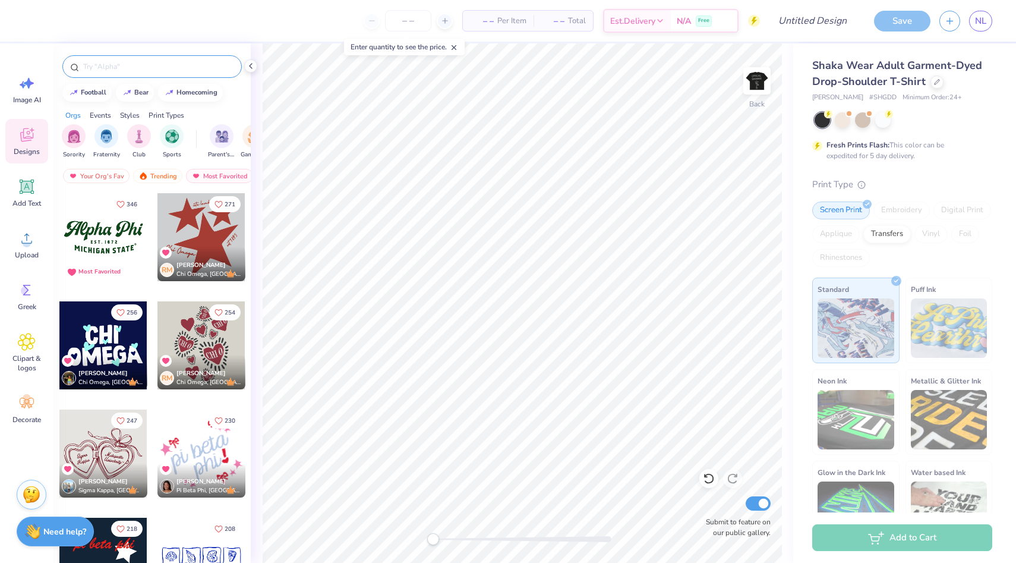
click at [165, 58] on div at bounding box center [151, 66] width 179 height 23
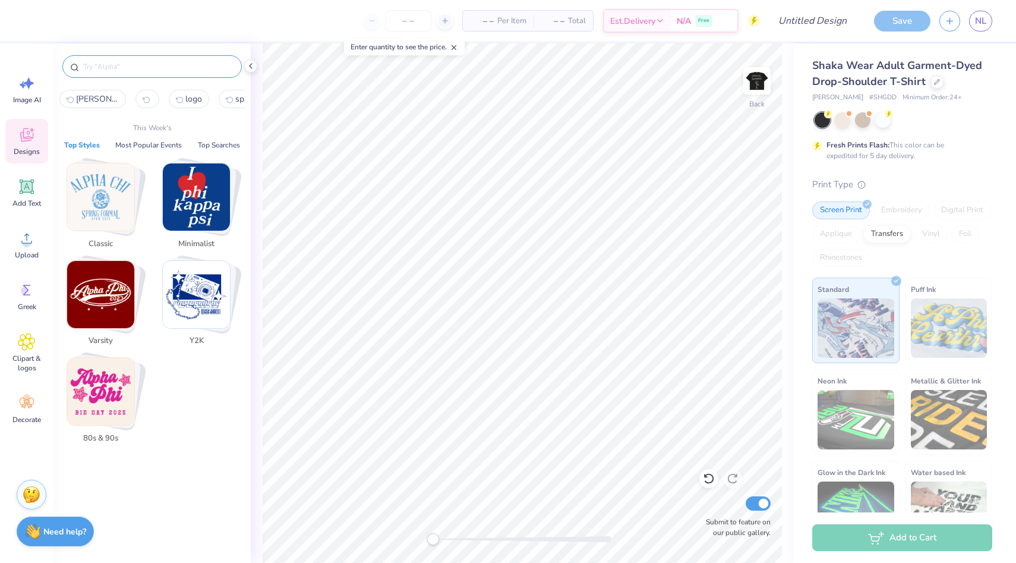
click at [166, 63] on input "text" at bounding box center [158, 67] width 152 height 12
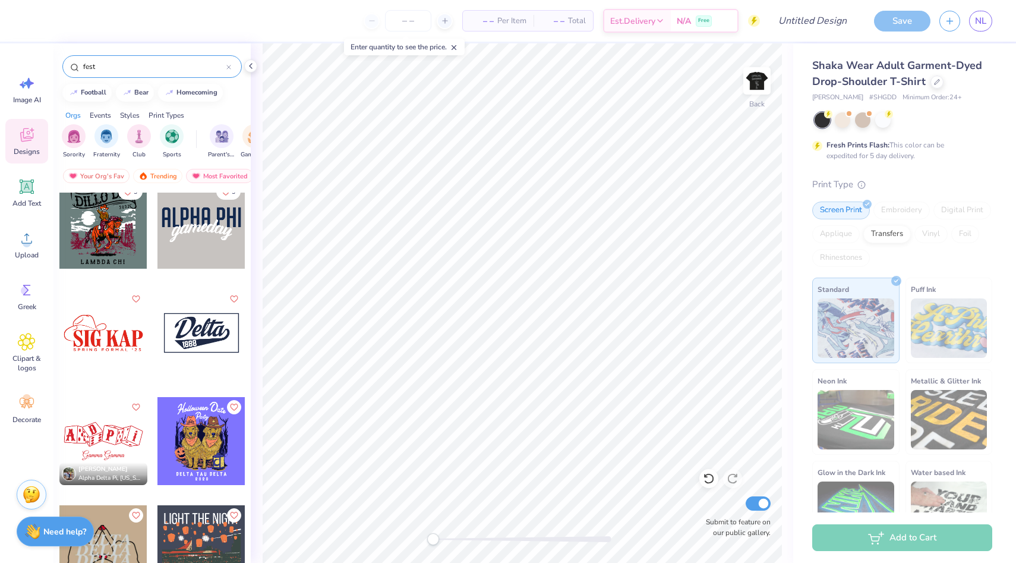
scroll to position [2539, 0]
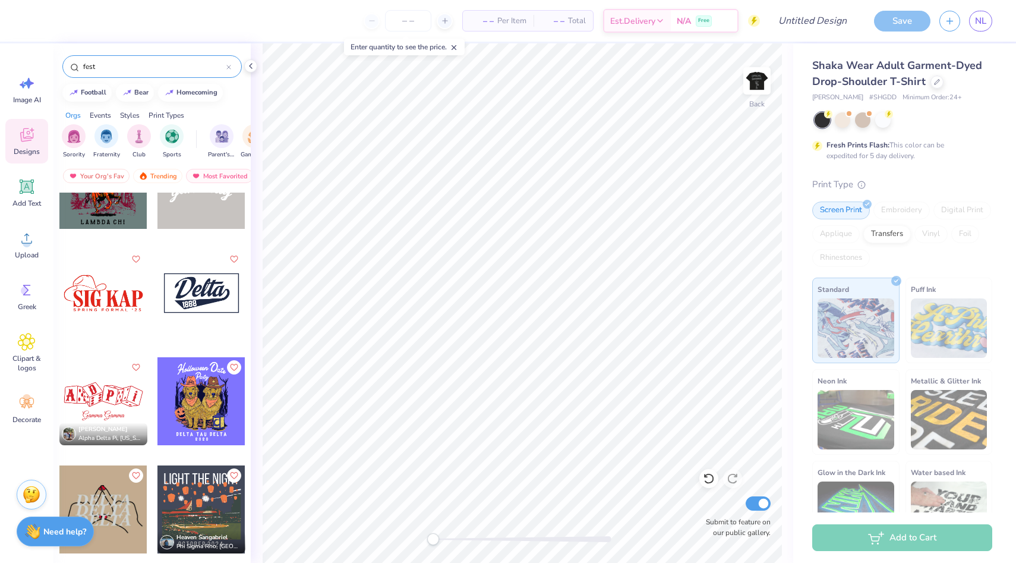
type input "fest"
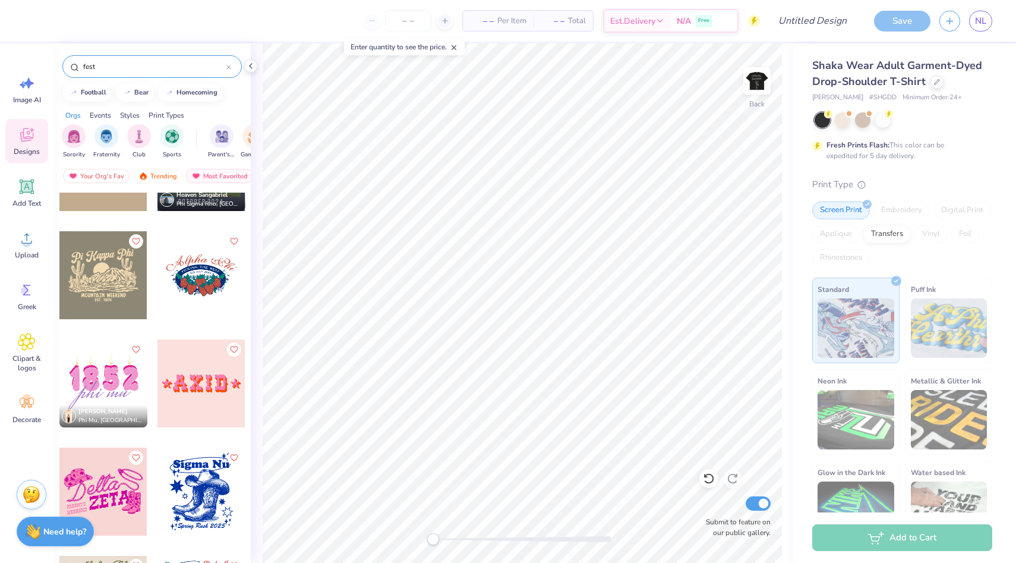
scroll to position [2891, 0]
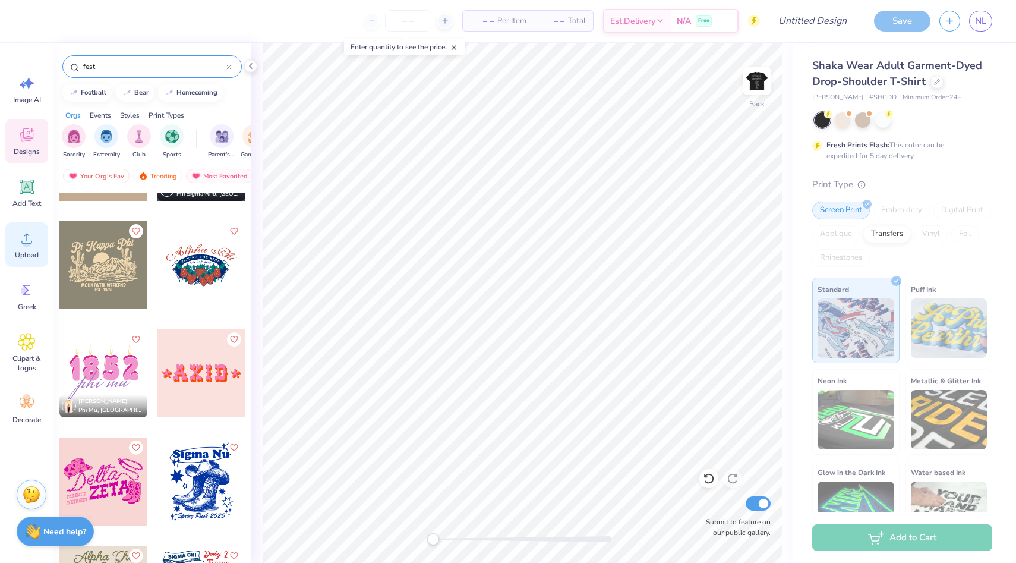
click at [29, 253] on span "Upload" at bounding box center [27, 255] width 24 height 10
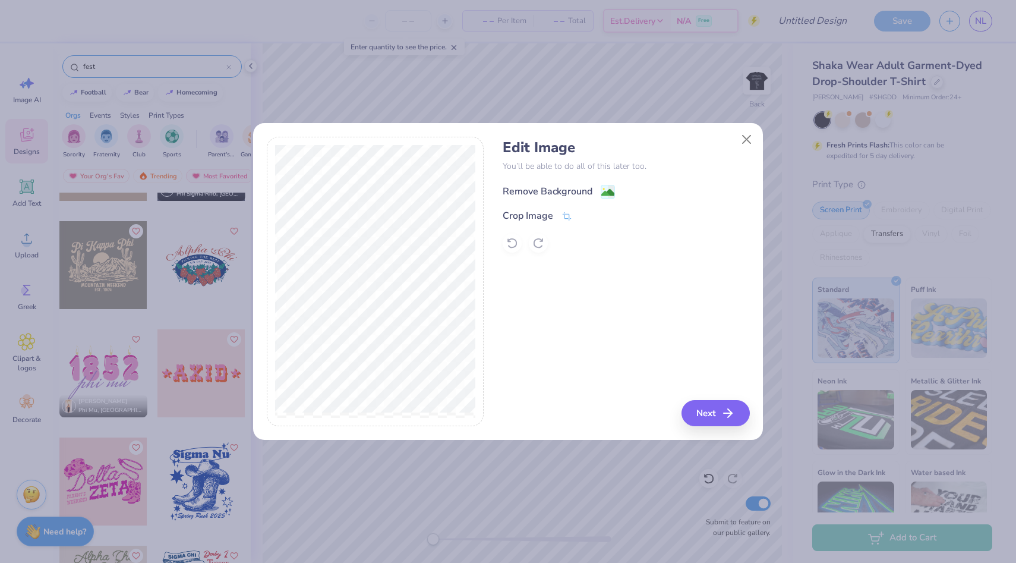
click at [545, 188] on div "Remove Background" at bounding box center [548, 191] width 90 height 14
click at [538, 209] on div "Crop Image" at bounding box center [538, 216] width 70 height 14
click at [567, 216] on icon at bounding box center [566, 217] width 11 height 11
click at [589, 217] on icon at bounding box center [586, 215] width 7 height 7
click at [542, 217] on div "Crop Image" at bounding box center [528, 217] width 50 height 14
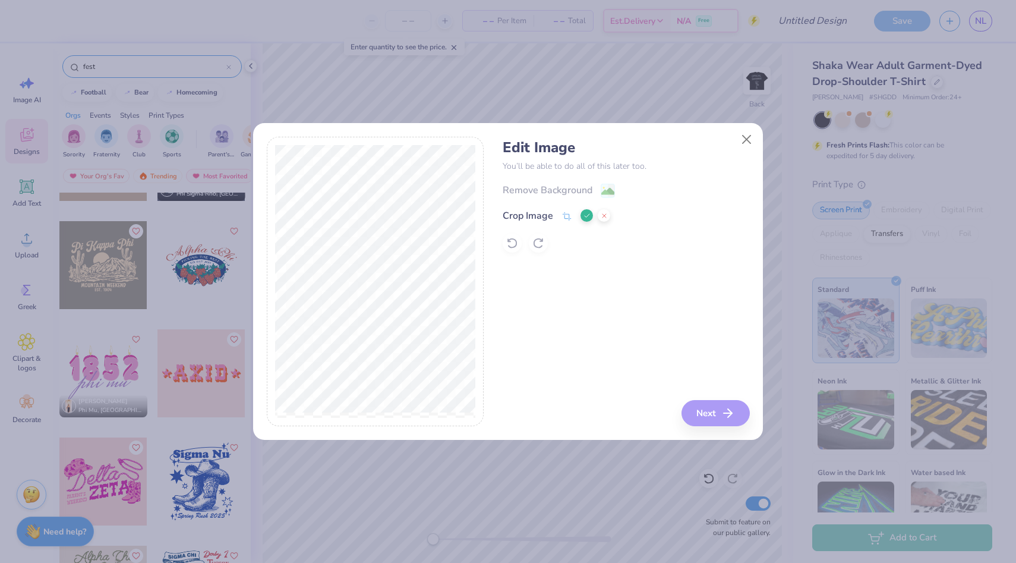
click at [578, 219] on div "Crop Image" at bounding box center [557, 216] width 108 height 14
click at [585, 217] on icon at bounding box center [586, 215] width 7 height 7
click at [611, 192] on image at bounding box center [607, 192] width 13 height 13
click at [554, 219] on div "Crop Image" at bounding box center [538, 217] width 70 height 14
click at [381, 138] on div at bounding box center [375, 282] width 217 height 290
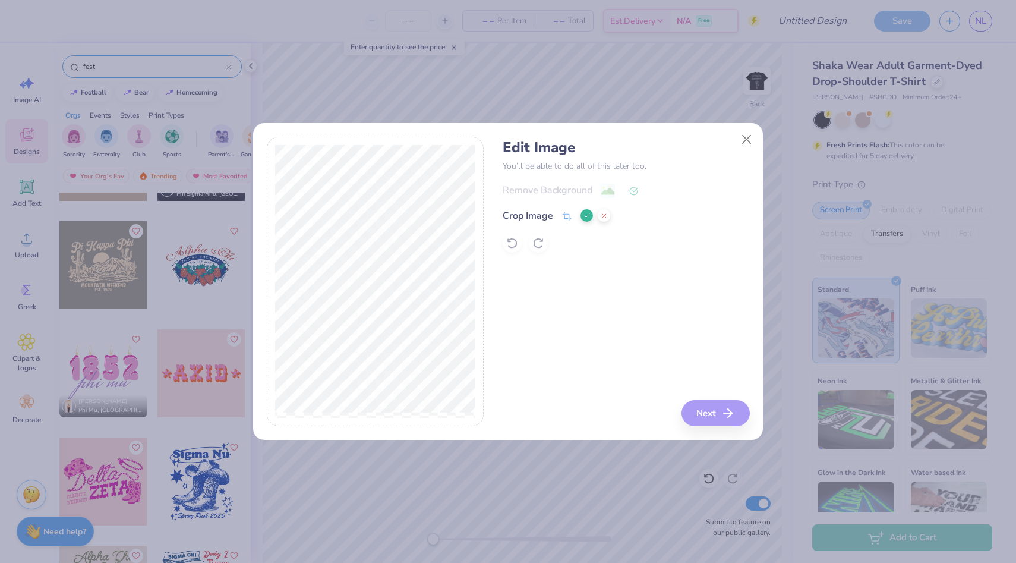
click at [707, 403] on div "Edit Image You’ll be able to do all of this later too. Remove Background Crop I…" at bounding box center [626, 282] width 247 height 290
click at [585, 218] on icon at bounding box center [586, 215] width 7 height 7
click at [727, 415] on icon "button" at bounding box center [731, 413] width 14 height 14
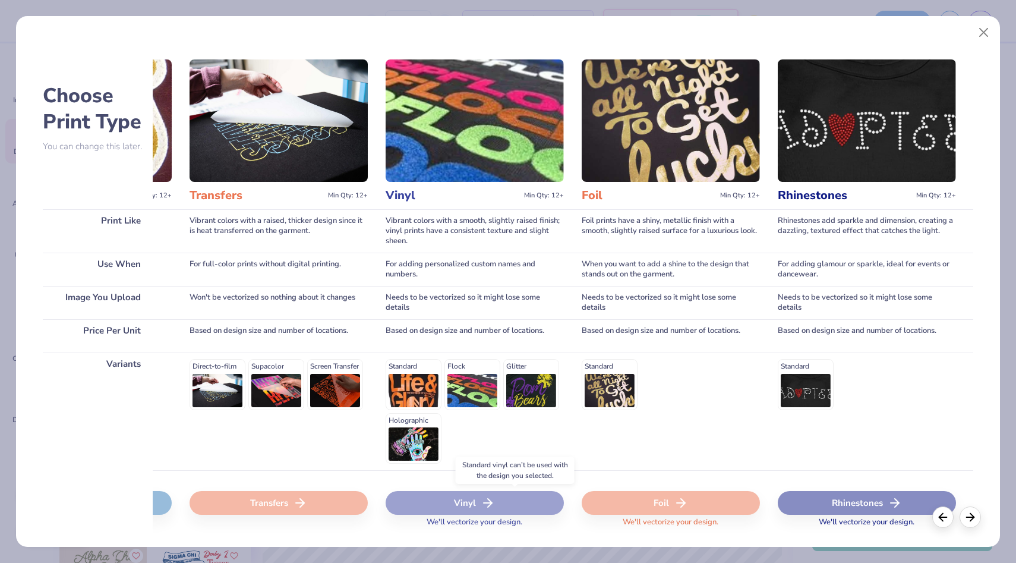
scroll to position [0, 0]
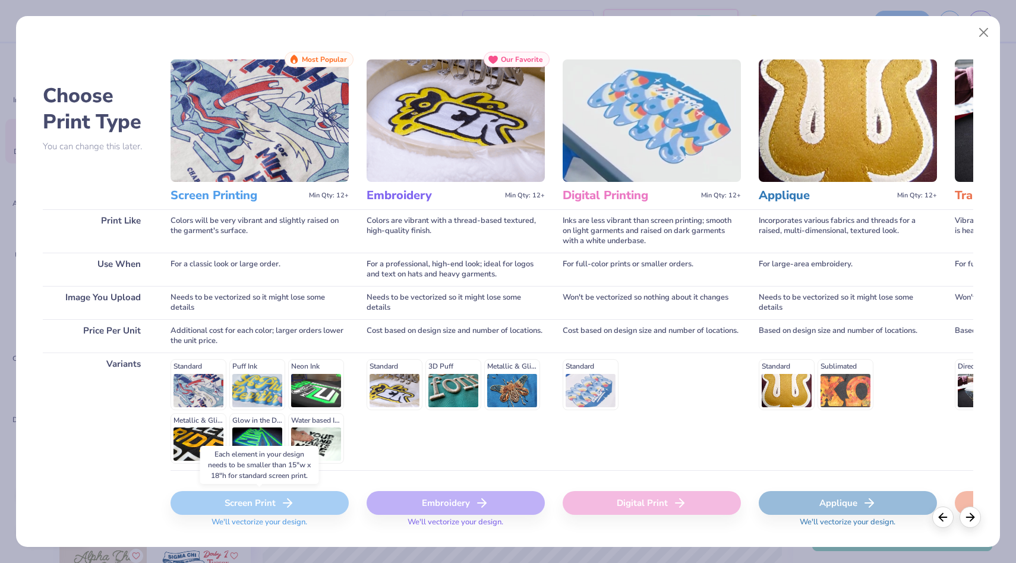
click at [287, 503] on icon at bounding box center [287, 502] width 14 height 14
click at [267, 131] on img at bounding box center [259, 120] width 178 height 122
click at [983, 28] on button "Close" at bounding box center [983, 32] width 23 height 23
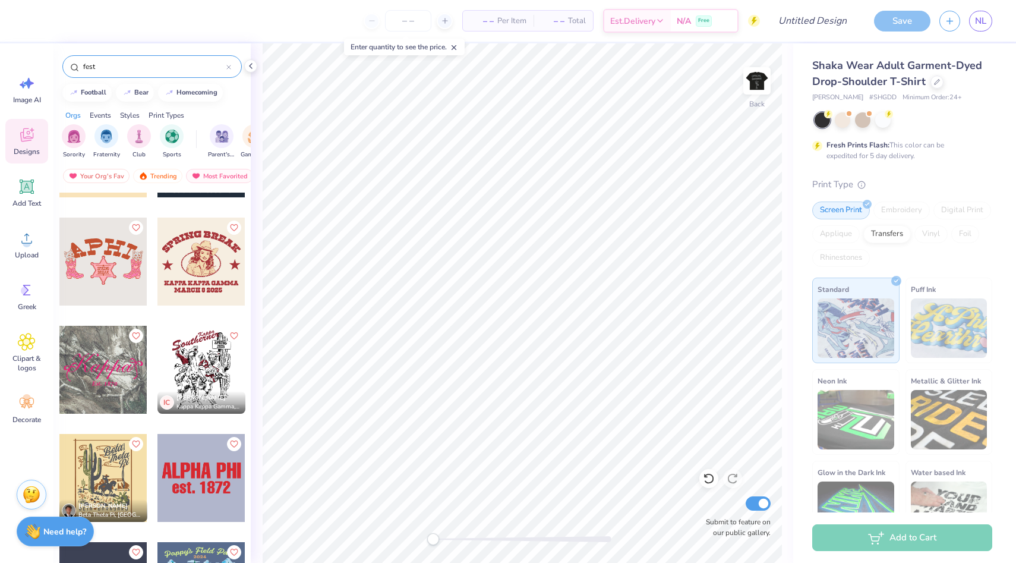
scroll to position [5168, 0]
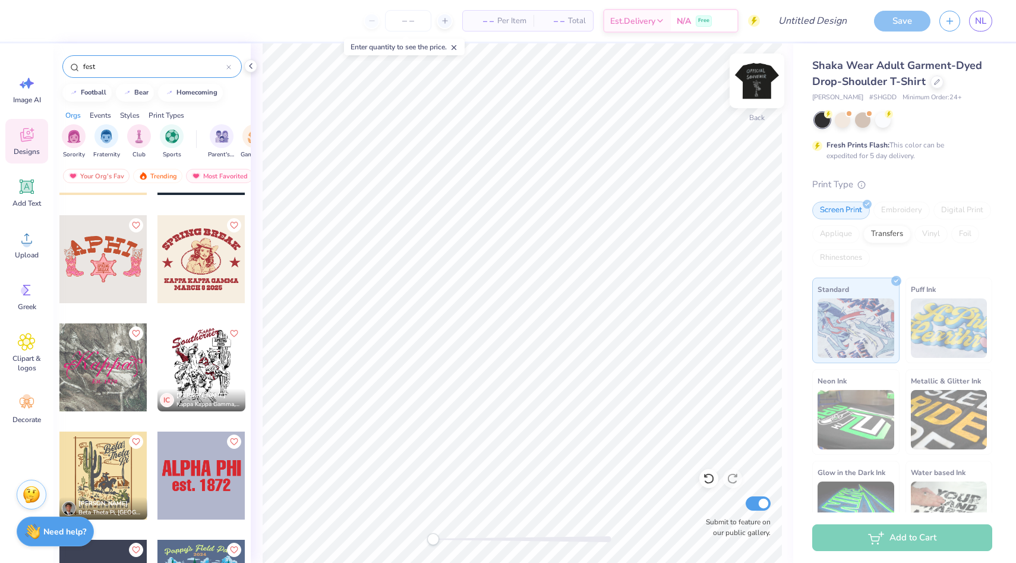
click at [754, 85] on img at bounding box center [757, 81] width 48 height 48
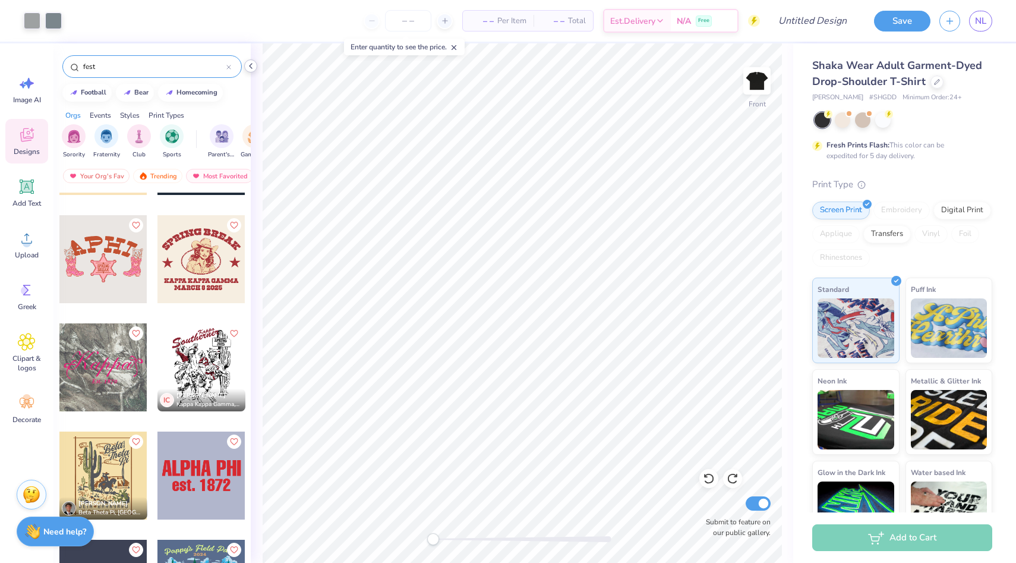
click at [249, 67] on icon at bounding box center [251, 66] width 10 height 10
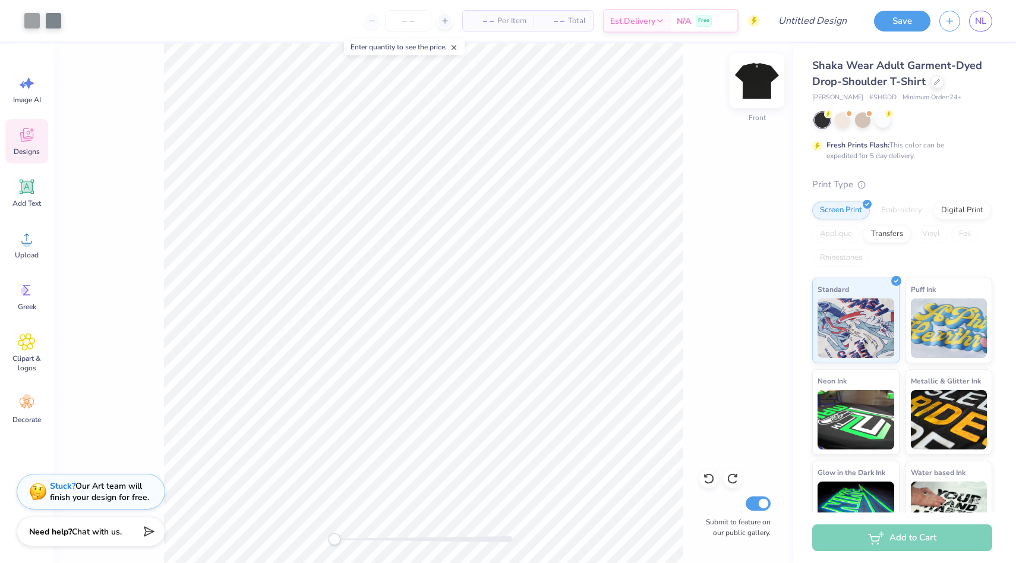
click at [760, 77] on img at bounding box center [757, 81] width 48 height 48
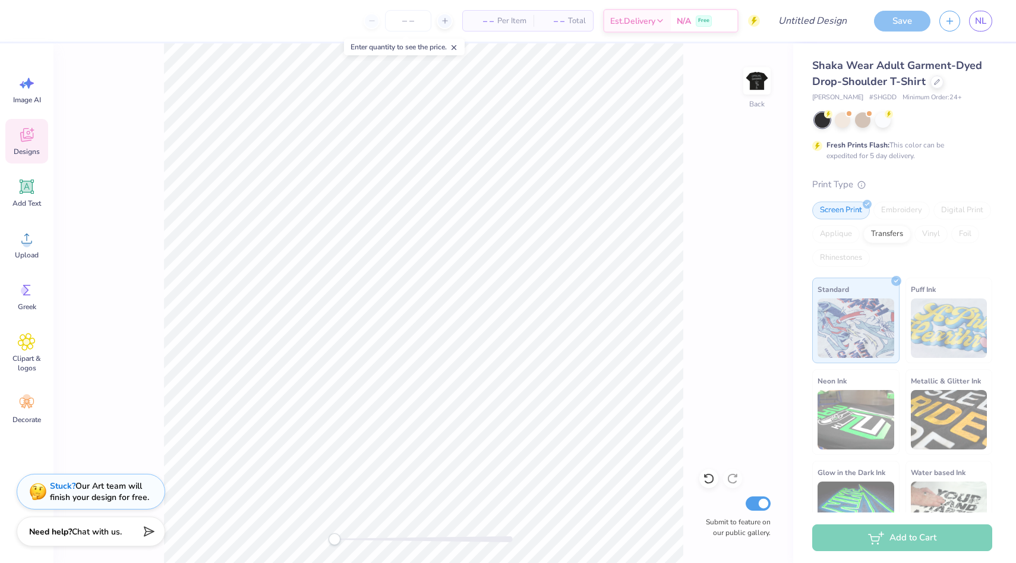
click at [23, 134] on icon at bounding box center [26, 137] width 11 height 10
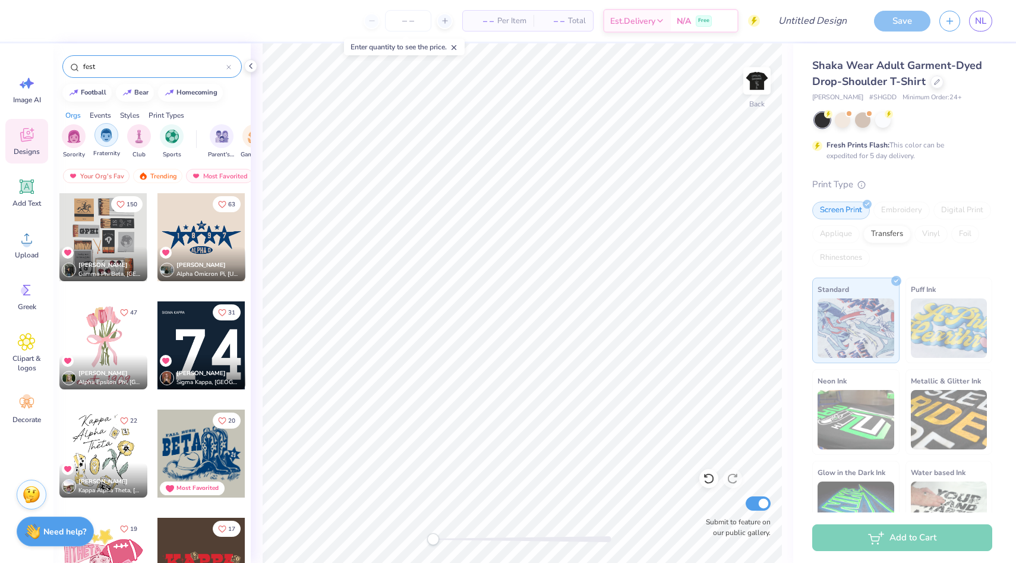
click at [102, 143] on div "filter for Fraternity" at bounding box center [106, 135] width 24 height 24
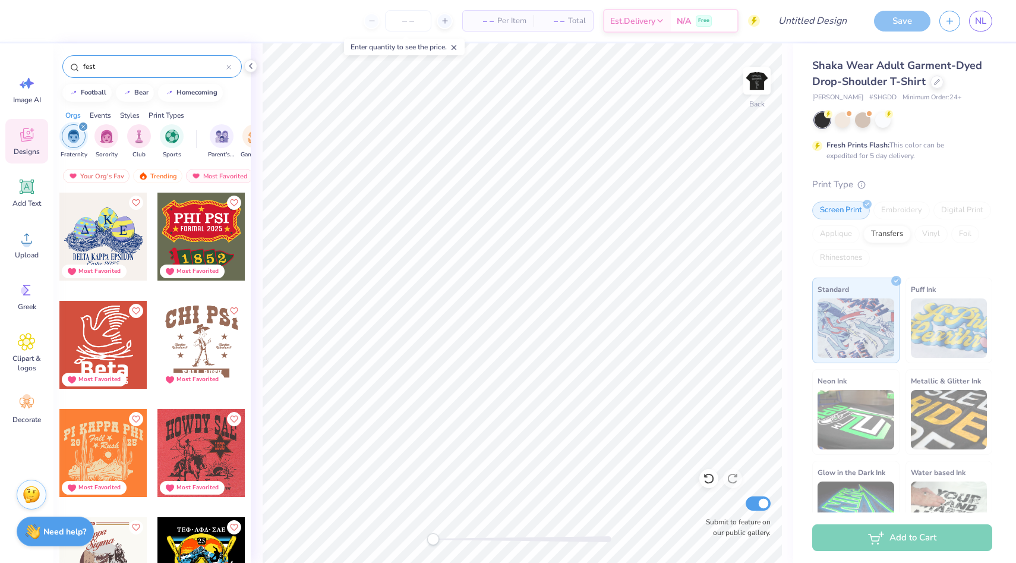
scroll to position [2180, 0]
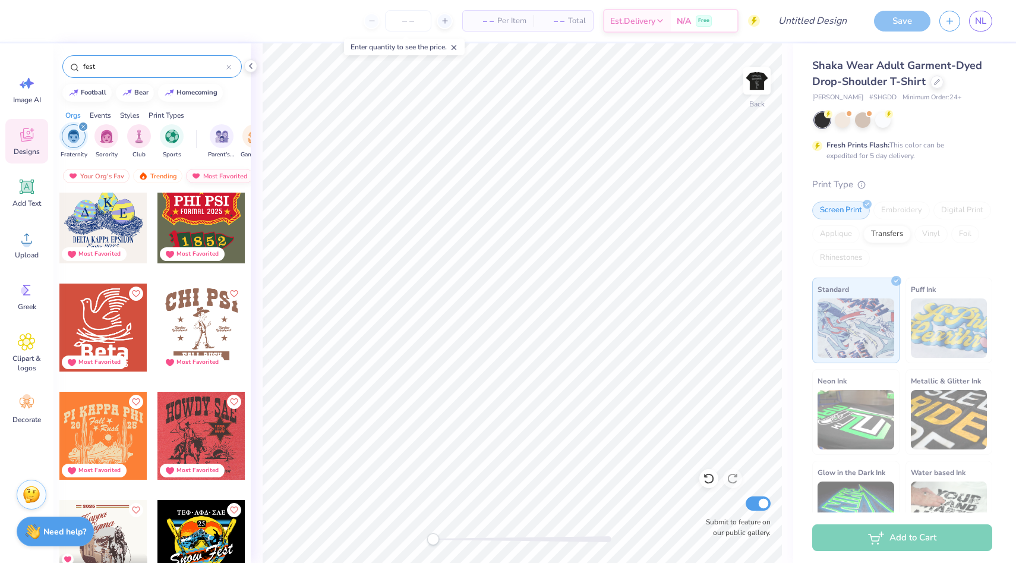
click at [201, 176] on div "Most Favorited" at bounding box center [219, 176] width 67 height 14
click at [140, 178] on img at bounding box center [140, 176] width 10 height 8
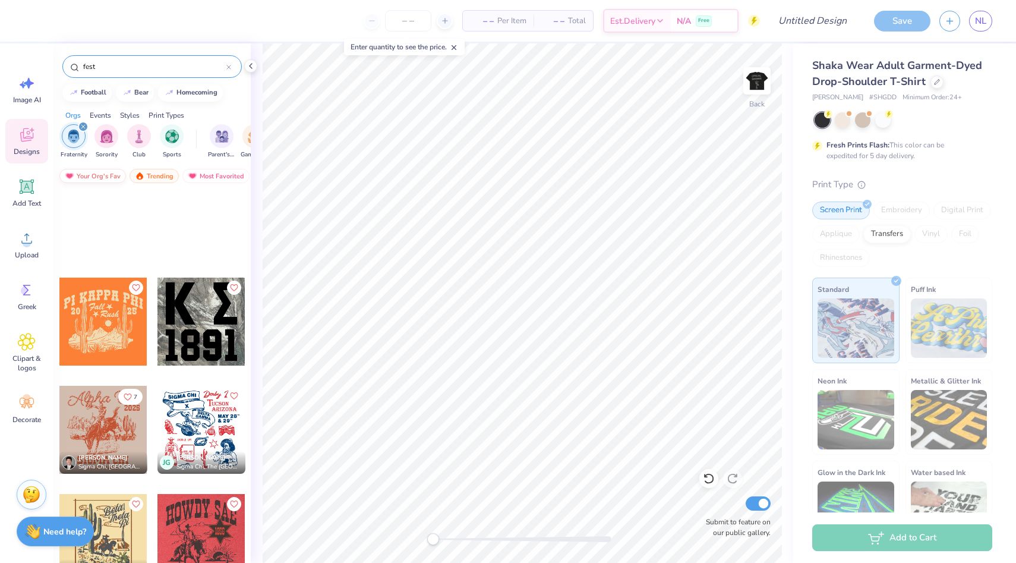
scroll to position [942, 0]
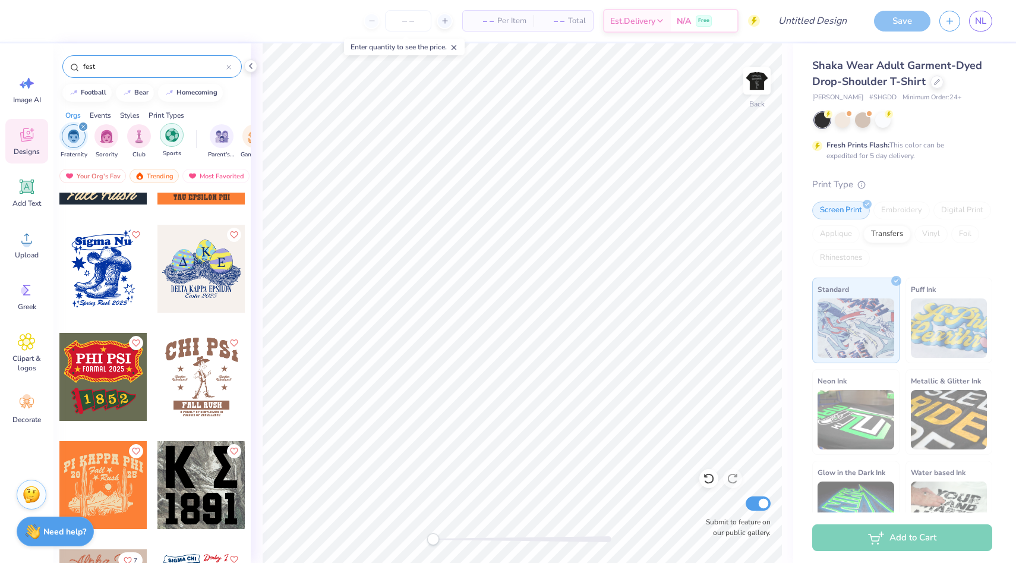
click at [167, 137] on img "filter for Sports" at bounding box center [172, 135] width 14 height 14
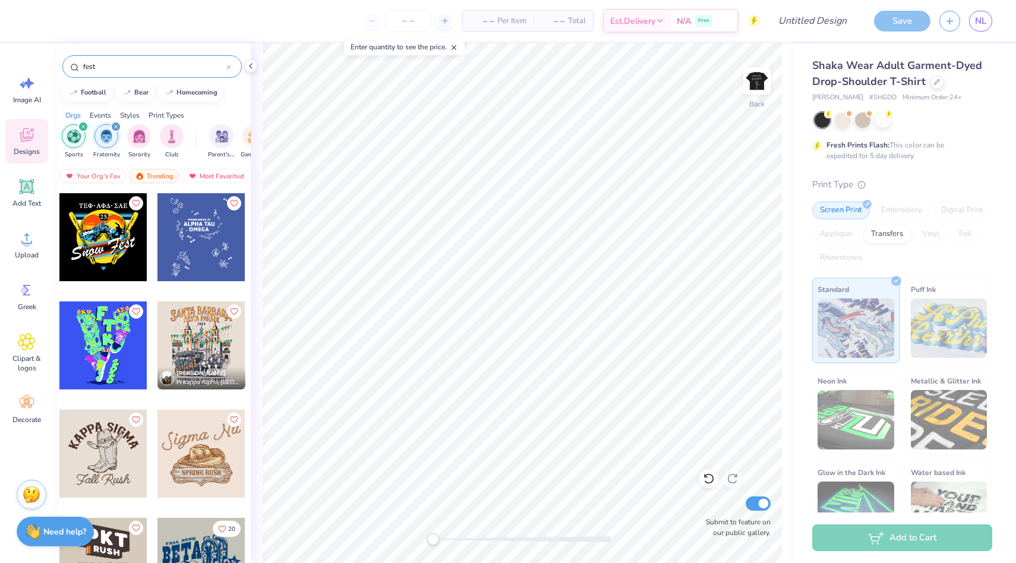
click at [115, 127] on icon "filter for Fraternity" at bounding box center [116, 127] width 4 height 4
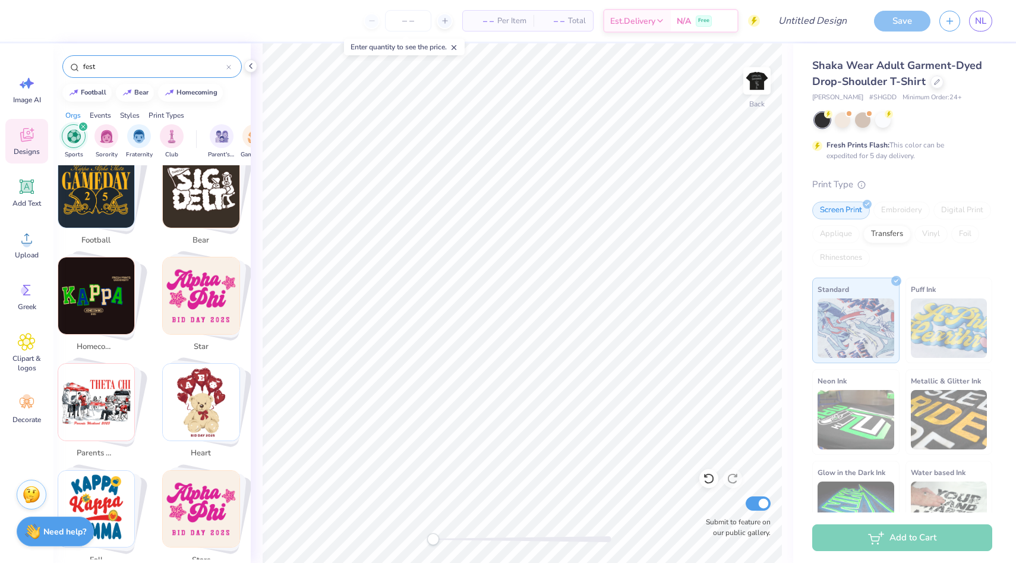
scroll to position [239, 0]
click at [229, 67] on icon at bounding box center [228, 67] width 5 height 5
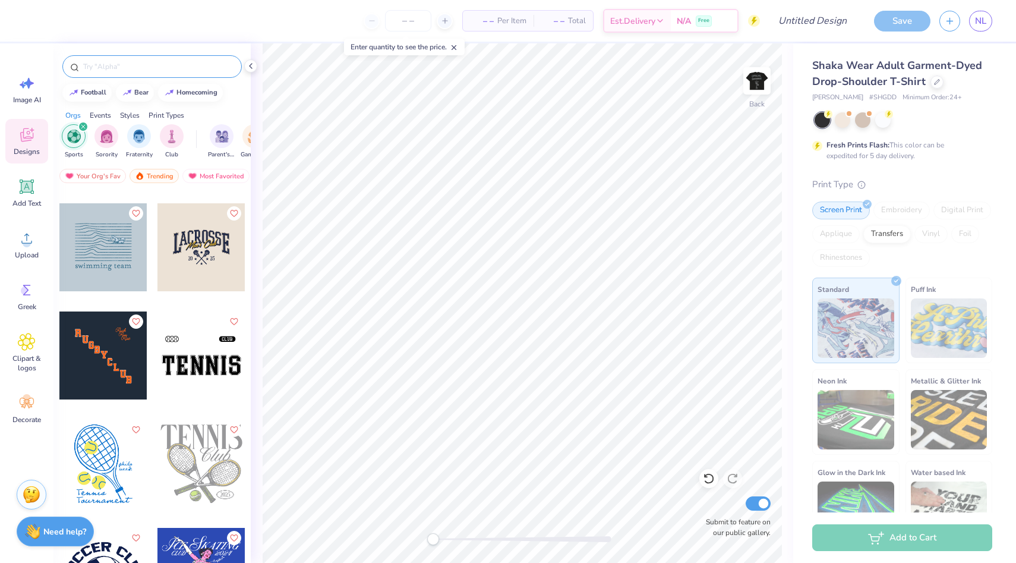
scroll to position [205, 0]
click at [112, 353] on div at bounding box center [103, 356] width 88 height 88
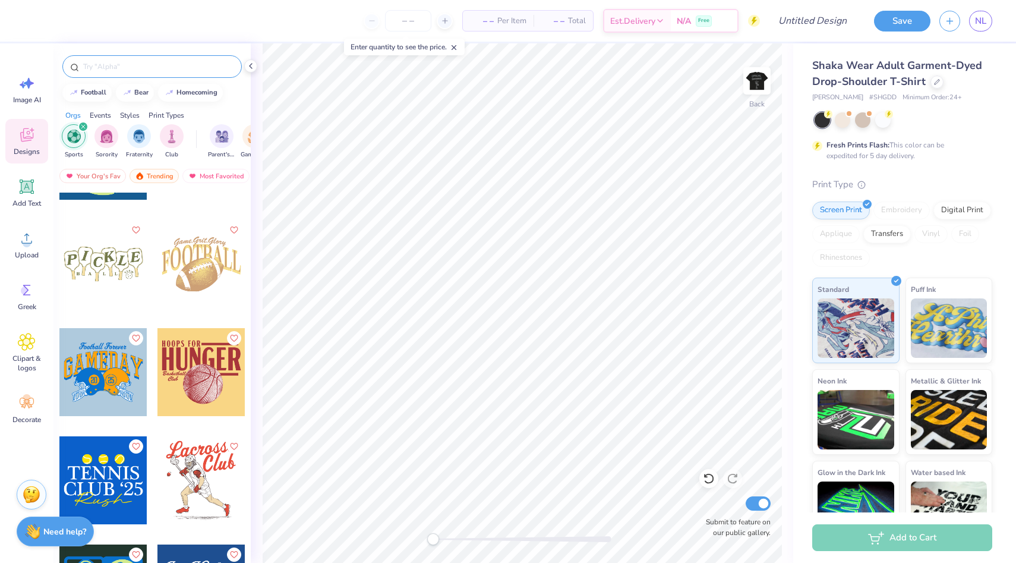
scroll to position [2586, 0]
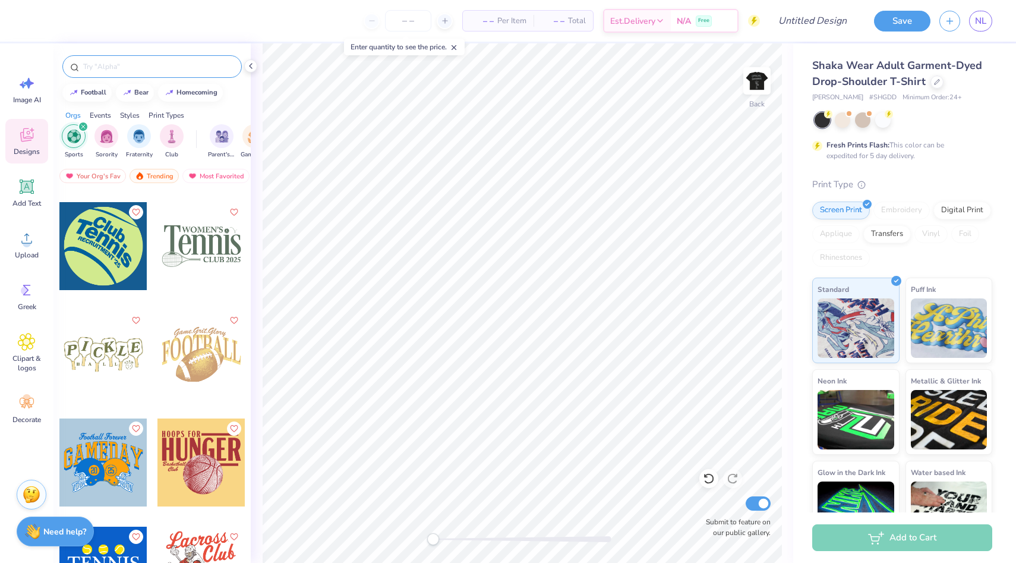
click at [84, 123] on div "filter for Sports" at bounding box center [83, 126] width 11 height 11
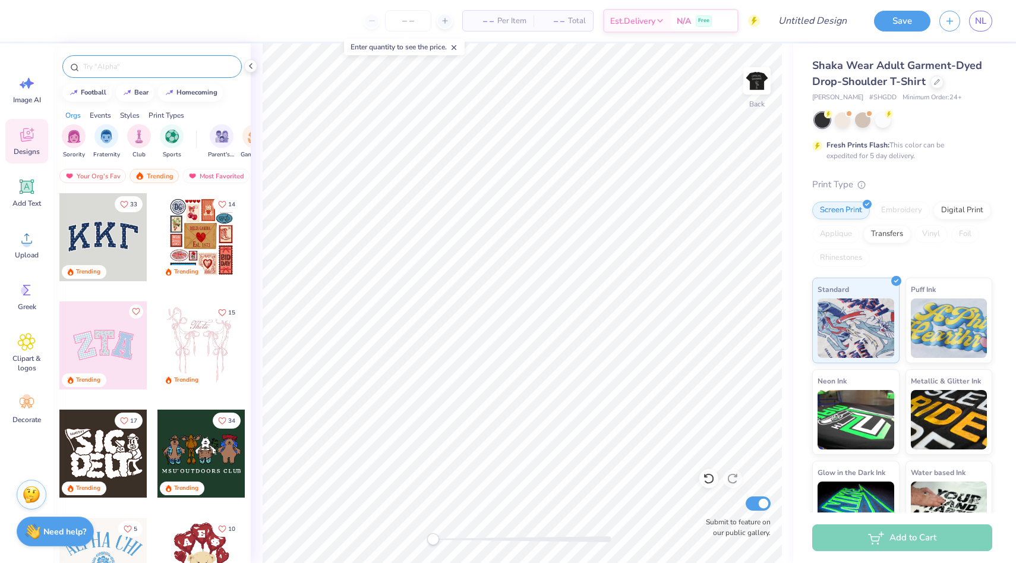
click at [102, 112] on div "Events" at bounding box center [100, 115] width 21 height 11
drag, startPoint x: 220, startPoint y: 140, endPoint x: 227, endPoint y: 102, distance: 38.7
click at [227, 102] on div "football bear homecoming Orgs Events Styles Print Types Sorority Fraternity Clu…" at bounding box center [151, 324] width 197 height 563
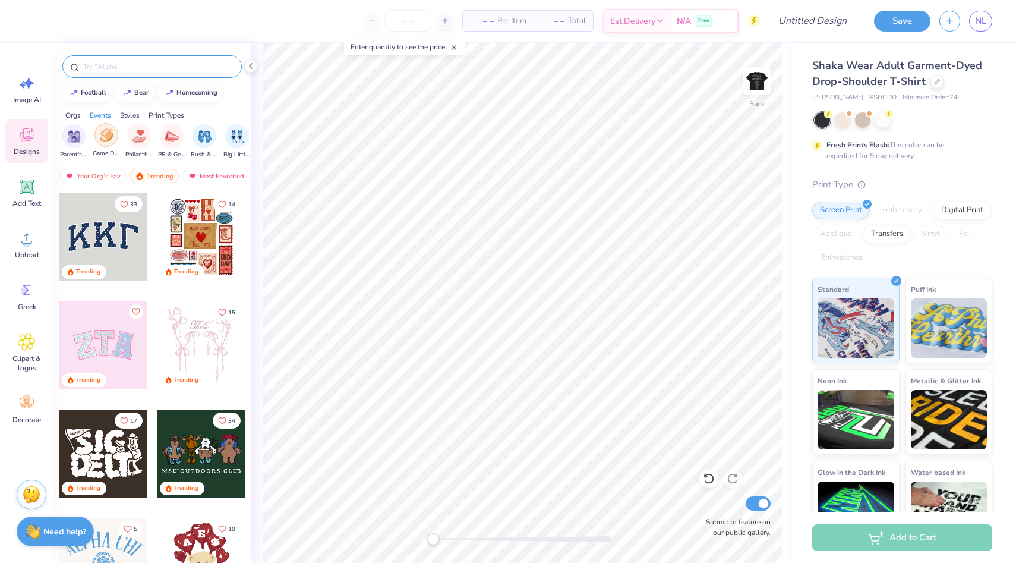
click at [112, 135] on img "filter for Game Day" at bounding box center [107, 135] width 14 height 14
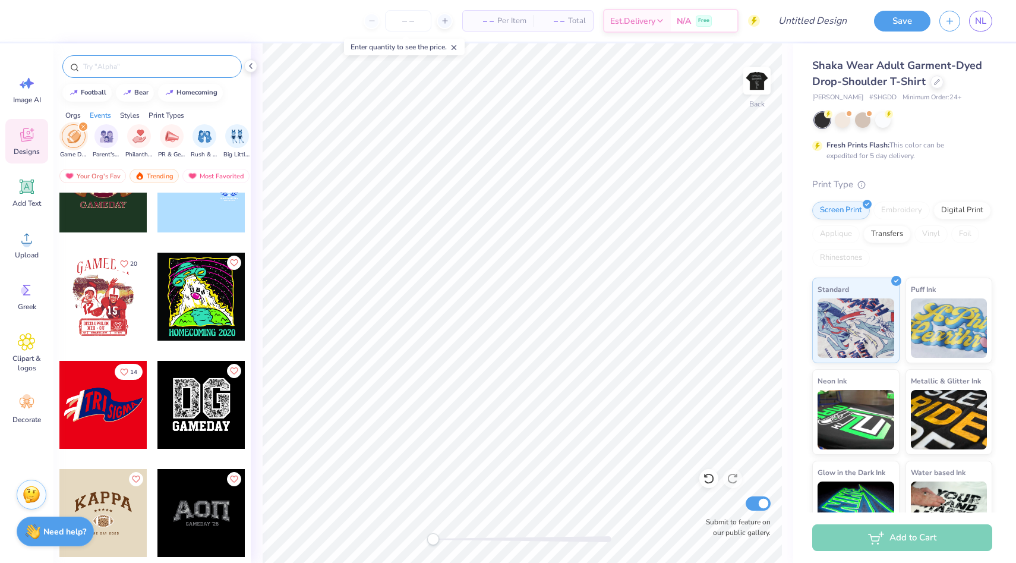
scroll to position [2234, 0]
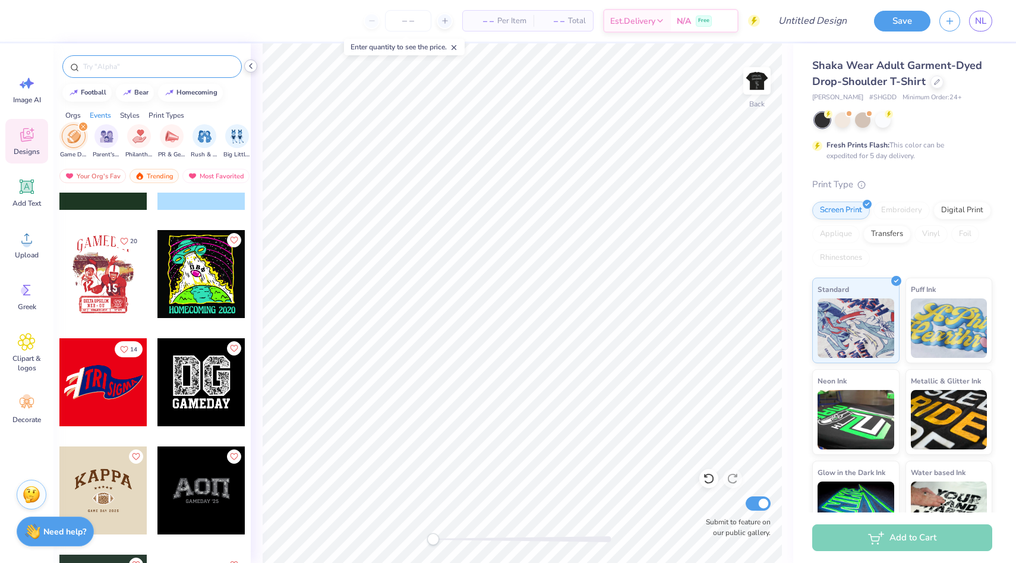
click at [246, 61] on icon at bounding box center [251, 66] width 10 height 10
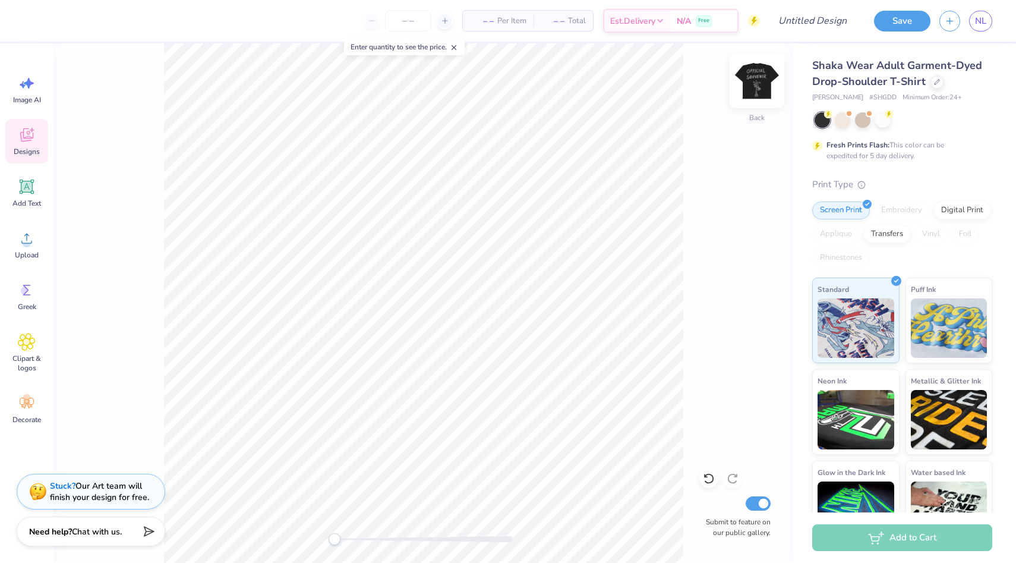
click at [749, 79] on img at bounding box center [757, 81] width 48 height 48
drag, startPoint x: 337, startPoint y: 541, endPoint x: 353, endPoint y: 538, distance: 15.6
click at [353, 538] on div "Accessibility label" at bounding box center [352, 539] width 12 height 12
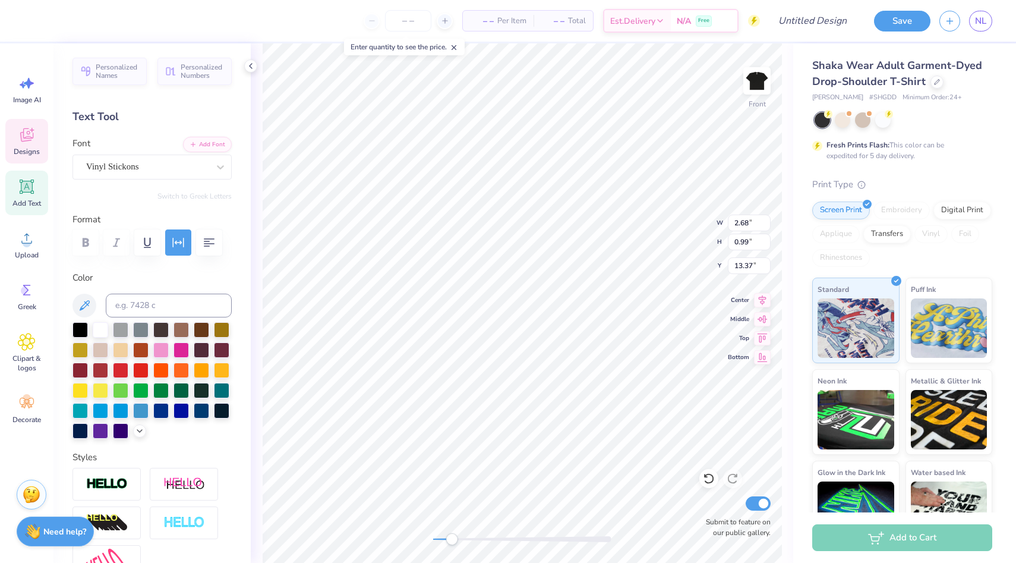
click at [407, 538] on div "Front W 2.68 2.68 " H 0.99 0.99 " Y 13.37 13.37 " Center Middle Top Bottom Subm…" at bounding box center [522, 302] width 542 height 519
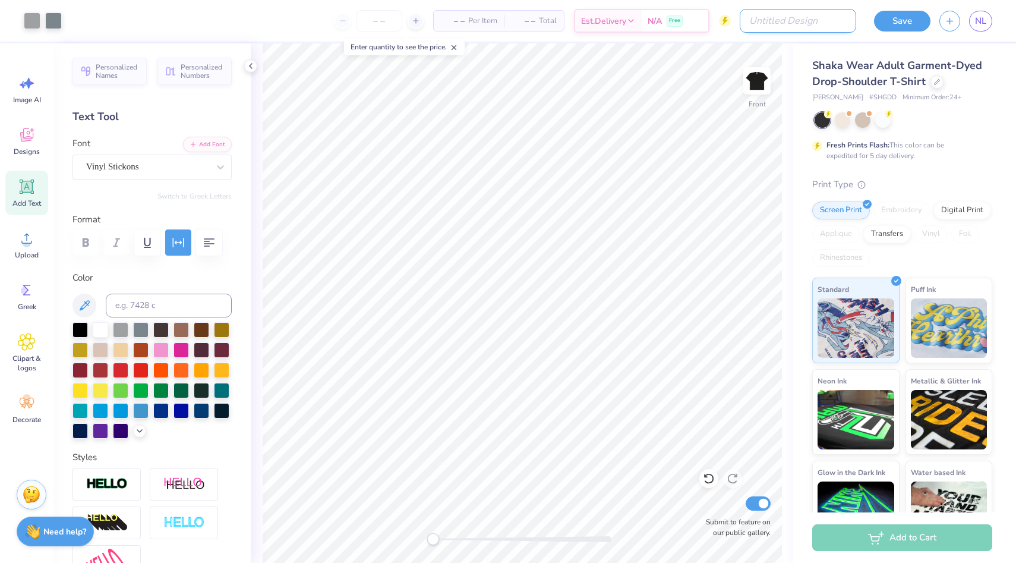
click at [826, 19] on input "Design Title" at bounding box center [798, 21] width 116 height 24
type input "5th"
click at [896, 12] on button "Save" at bounding box center [902, 21] width 56 height 21
